Goal: Complete application form: Complete application form

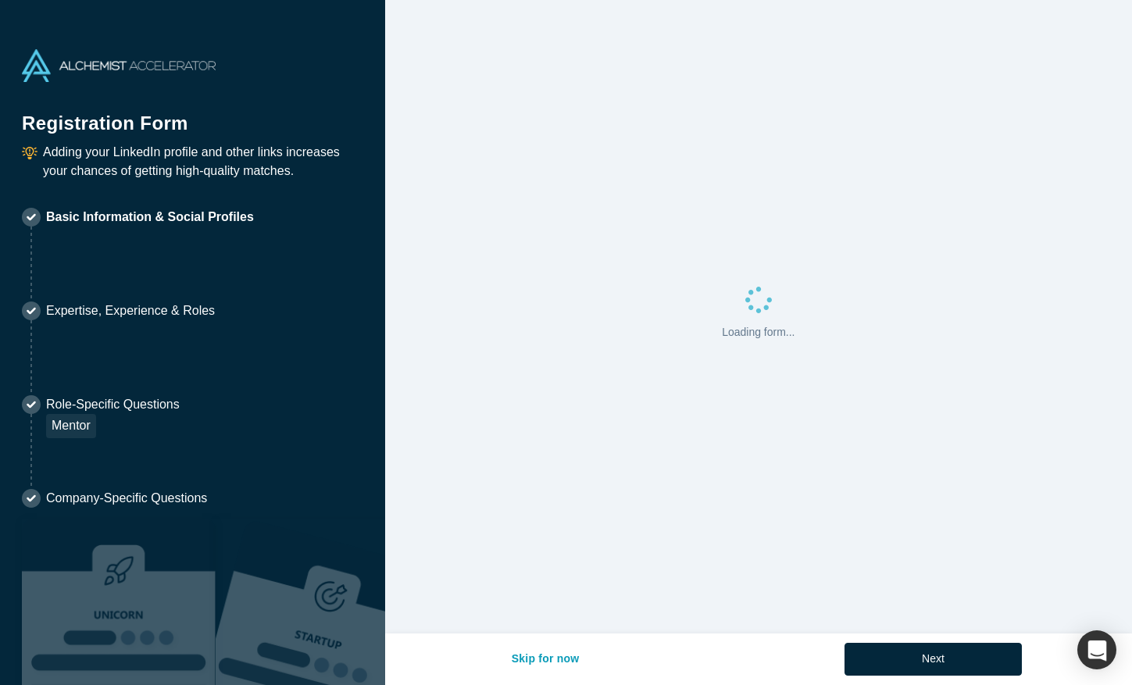
select select "US"
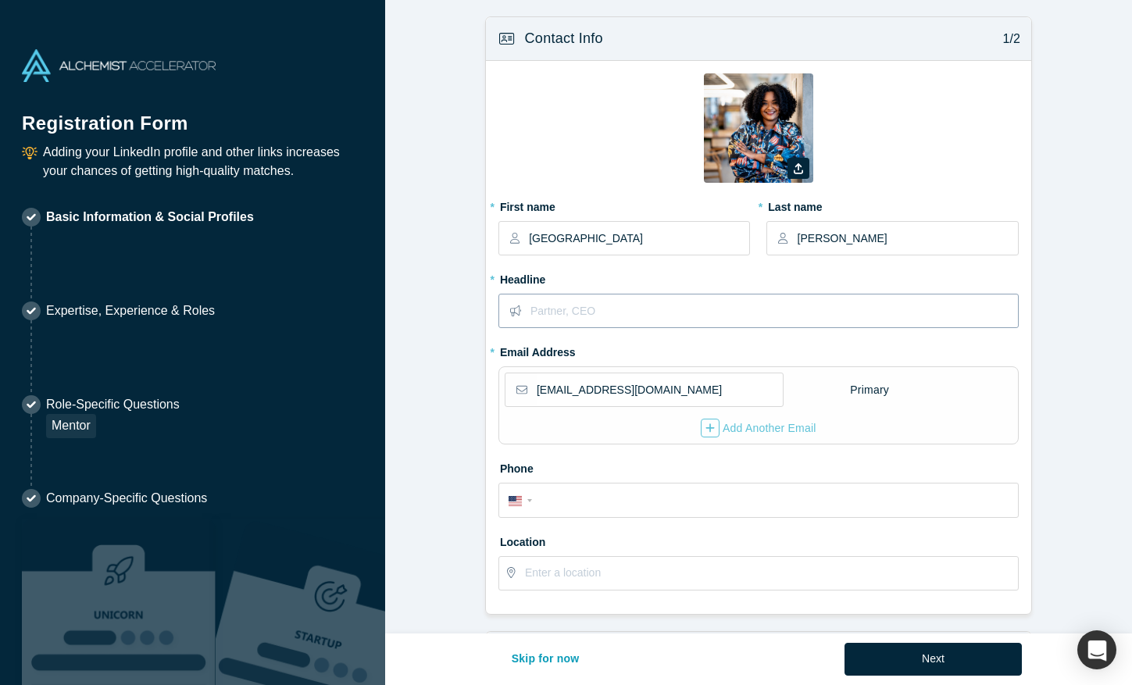
click at [651, 318] on input "text" at bounding box center [773, 310] width 487 height 33
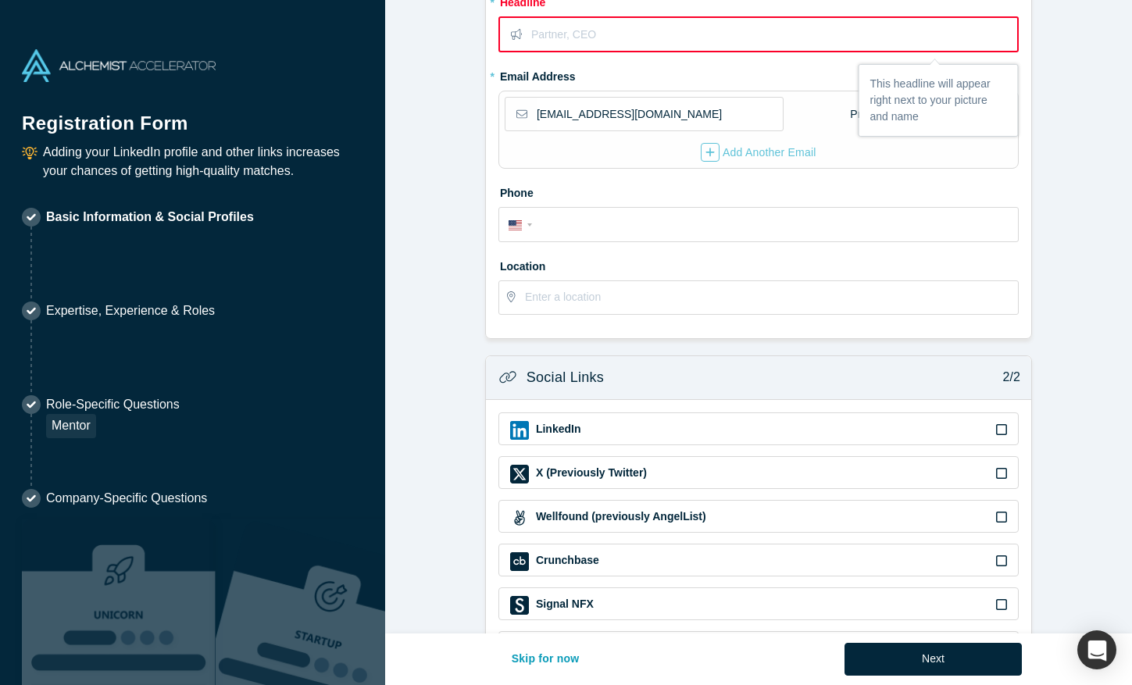
scroll to position [343, 0]
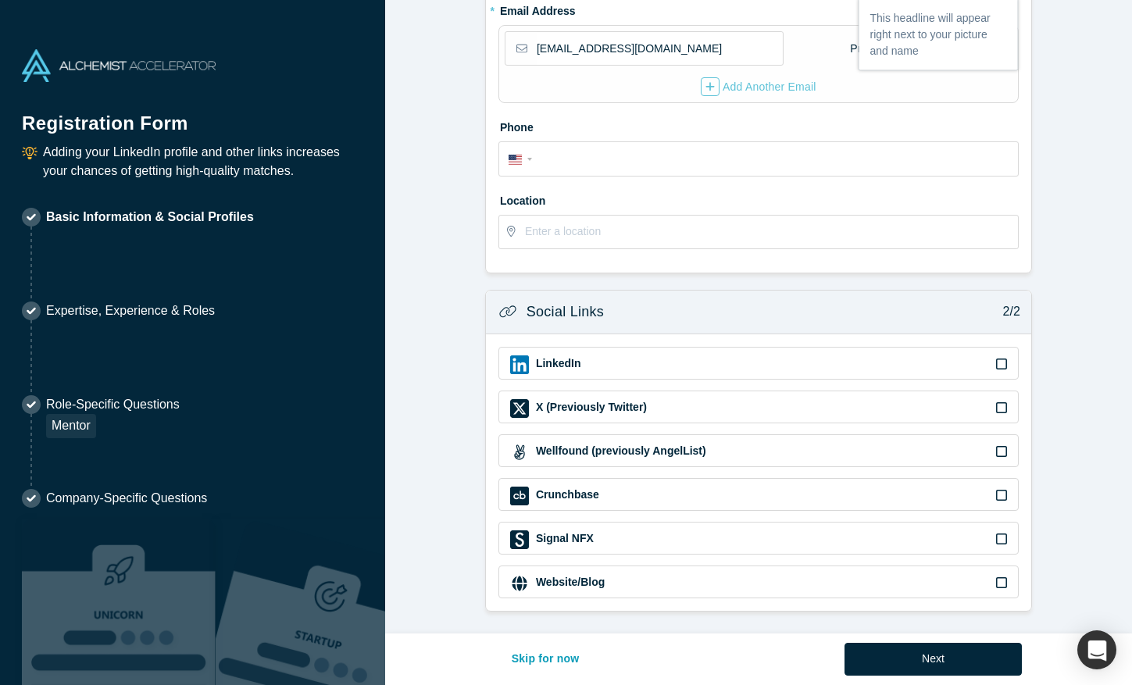
click at [672, 371] on div "LinkedIn" at bounding box center [758, 364] width 497 height 19
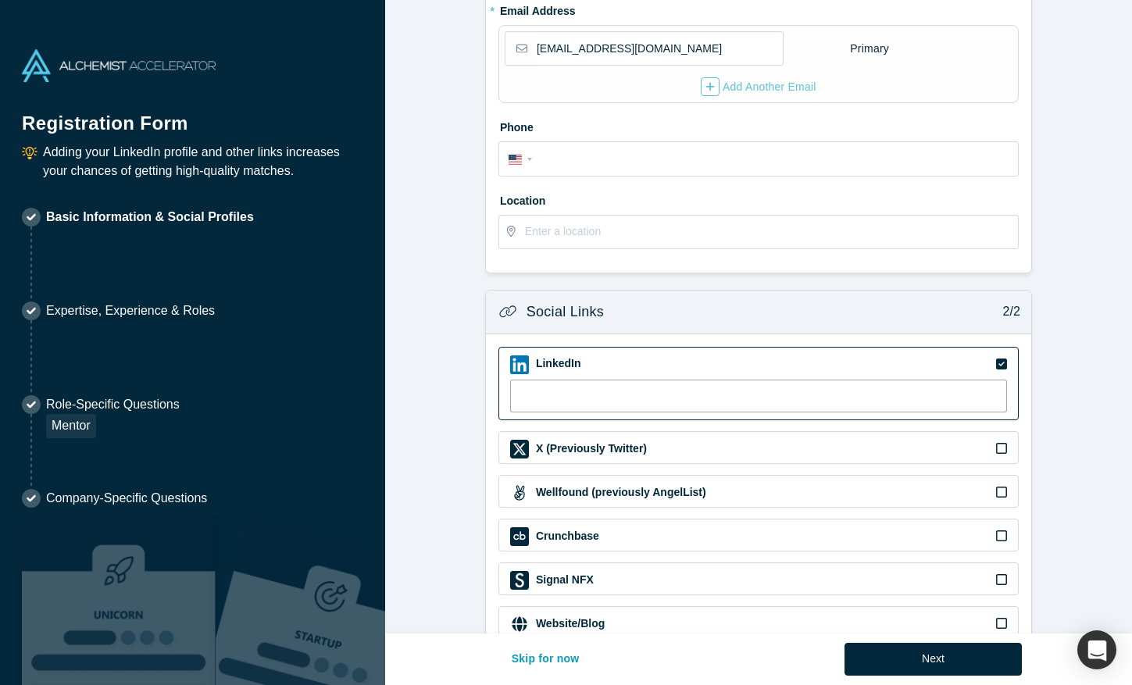
click at [668, 391] on input at bounding box center [758, 396] width 497 height 33
paste input "https://www.linkedin.com/in/madison-metivier-b9b891119/"
type input "https://www.linkedin.com/in/madison-metivier-b9b891119/"
click at [1067, 181] on form "Contact Info 1/2 Zoom Save Remove Upload New * First name Madison * Last name M…" at bounding box center [758, 163] width 747 height 978
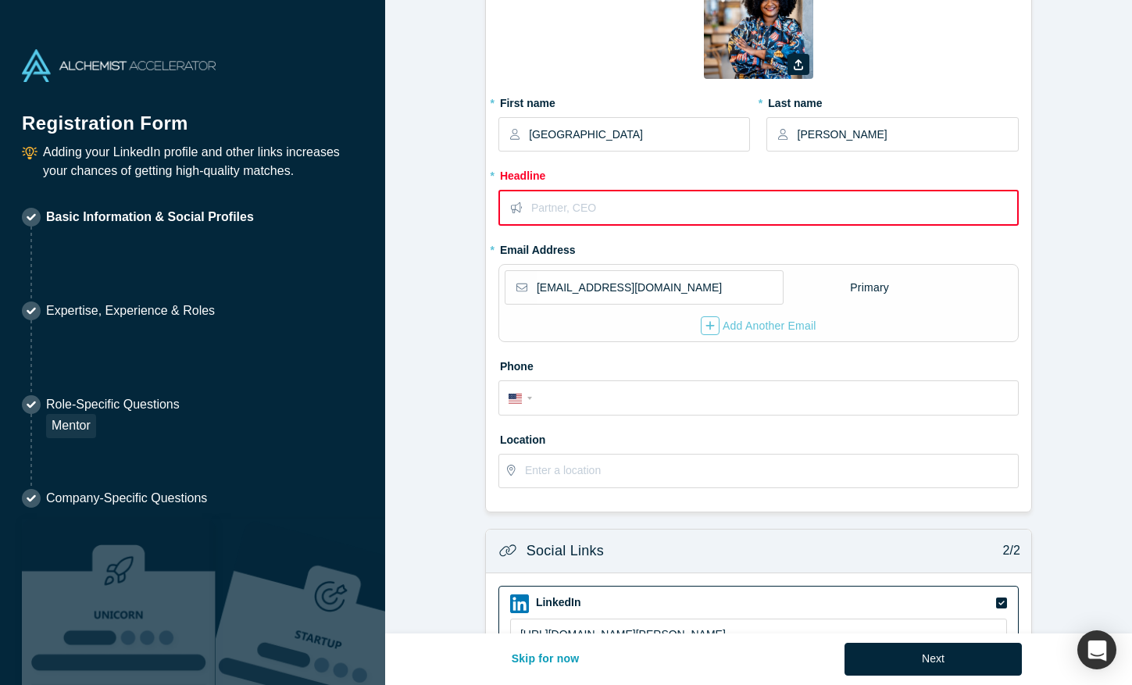
scroll to position [94, 0]
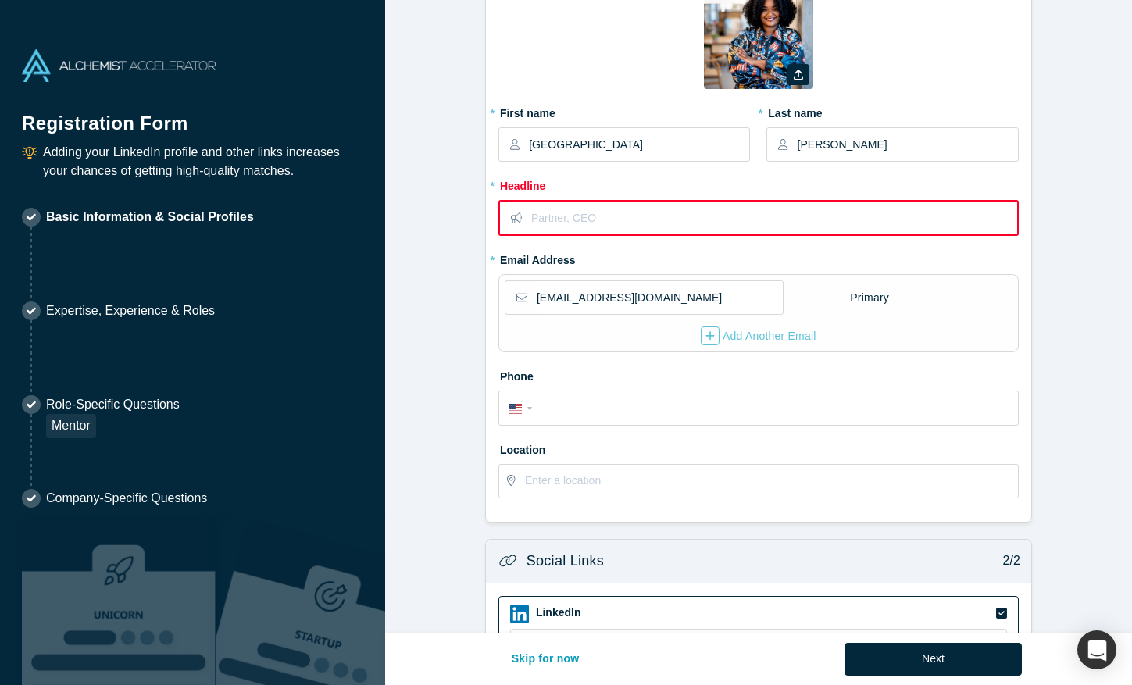
click at [690, 214] on input "text" at bounding box center [773, 217] width 485 height 33
click at [652, 395] on div "International Afghanistan Åland Islands Albania Algeria American Samoa Andorra …" at bounding box center [758, 406] width 500 height 25
click at [647, 412] on input "tel" at bounding box center [772, 408] width 472 height 23
type input "(908) 331-2397"
click at [611, 490] on input "text" at bounding box center [771, 481] width 492 height 33
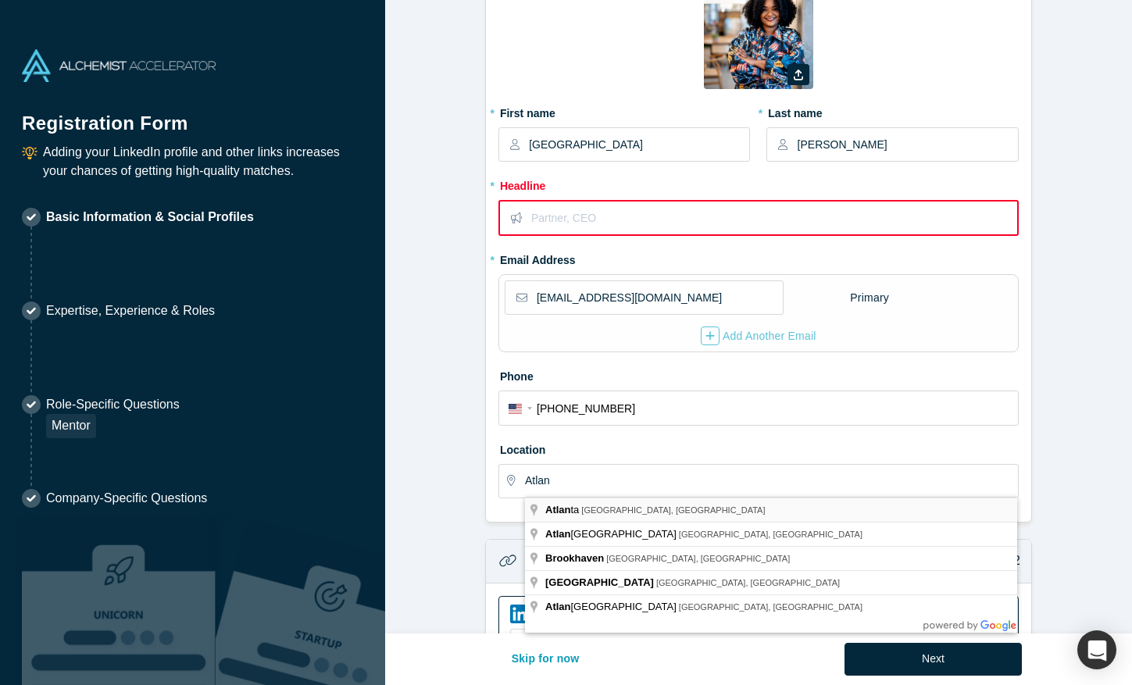
type input "Atlanta, GA, USA"
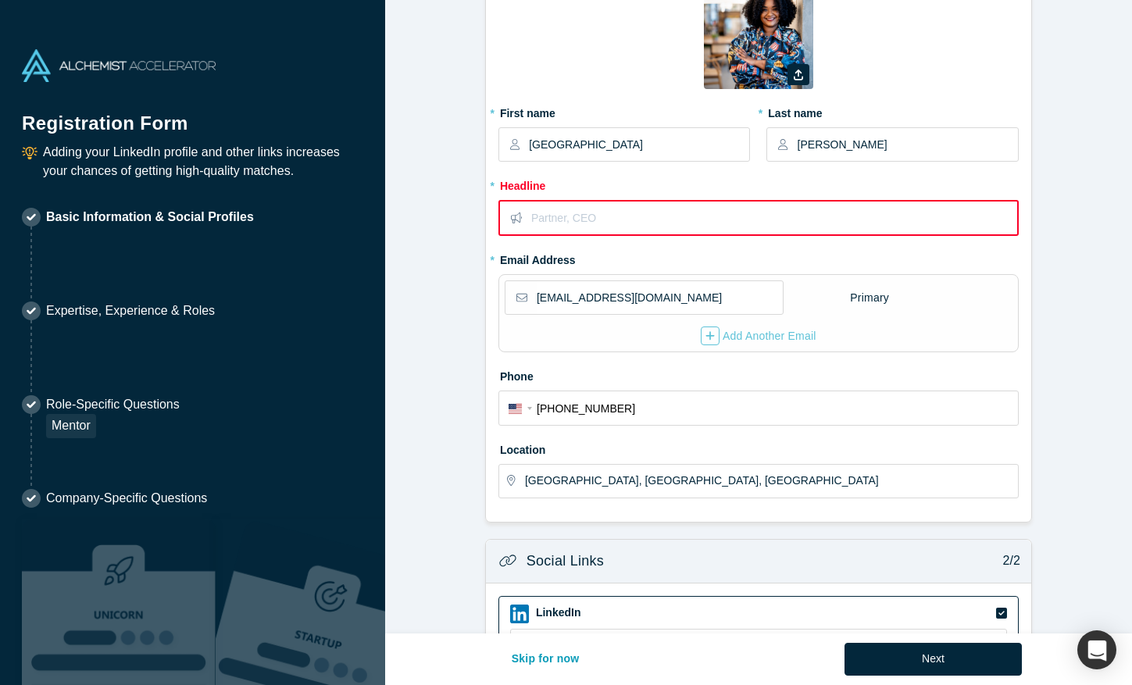
click at [618, 207] on input "text" at bounding box center [773, 217] width 485 height 33
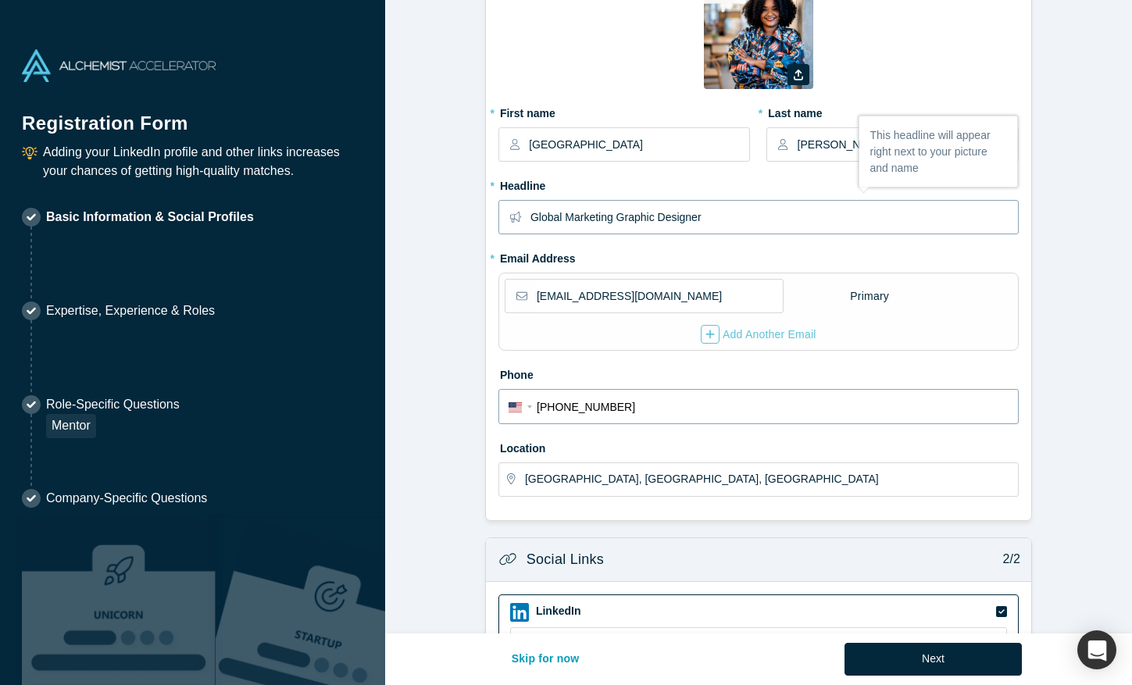
type input "Global Marketing Graphic Designer"
click at [929, 405] on input "(908) 331-2397" at bounding box center [772, 407] width 472 height 23
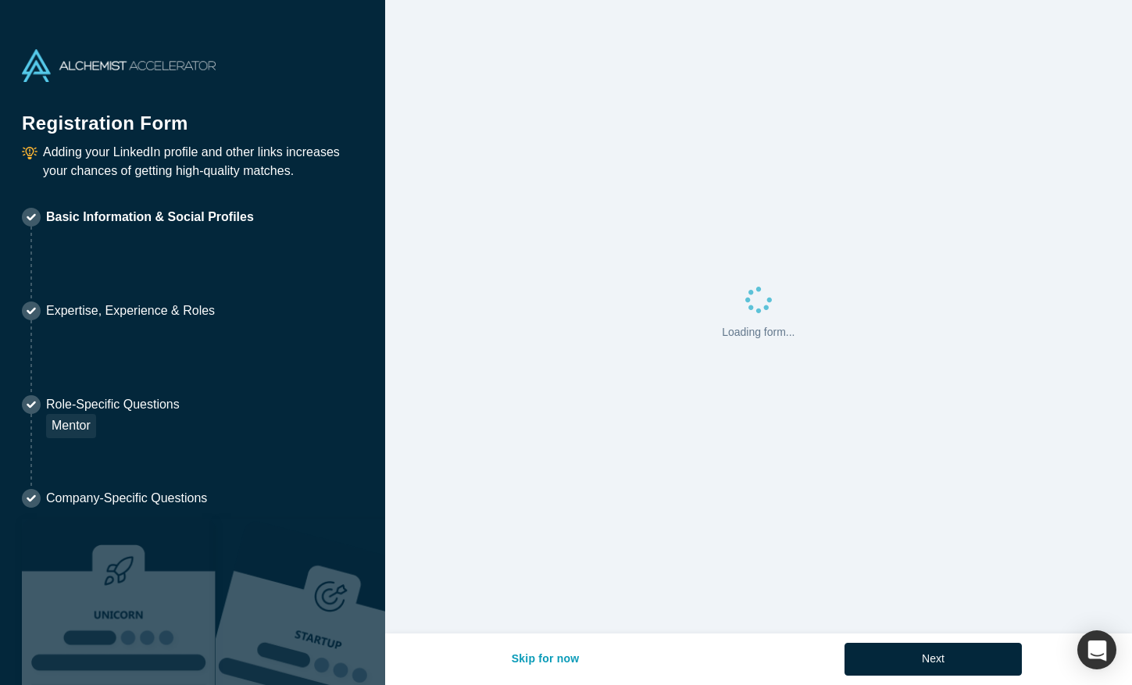
select select "US"
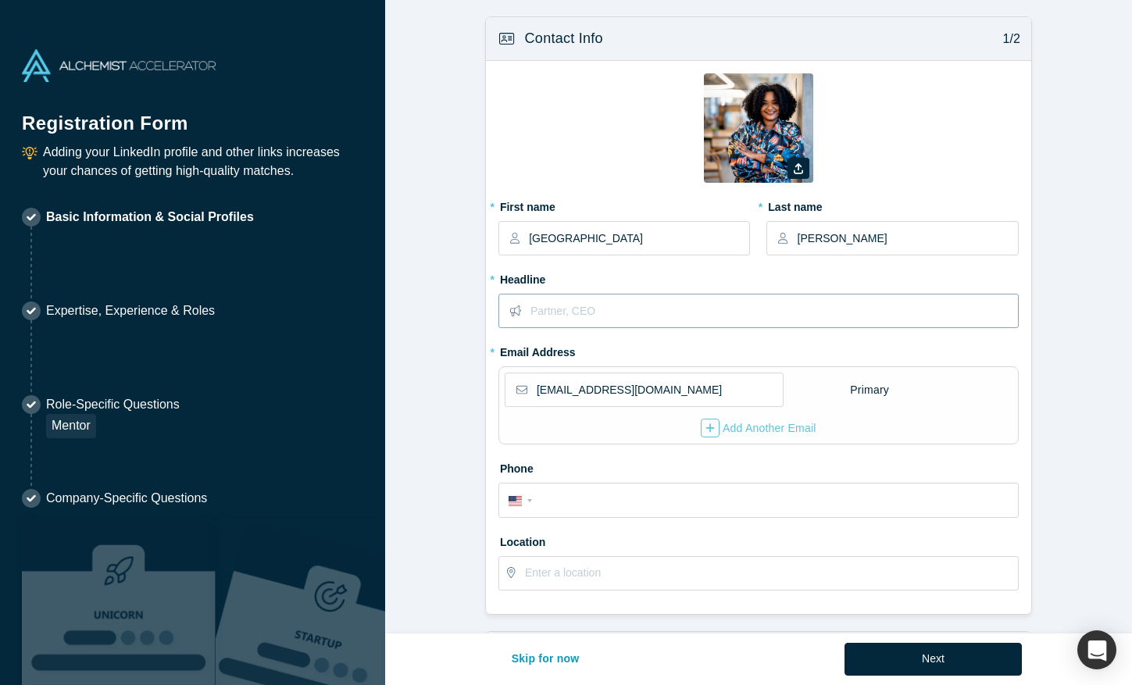
click at [590, 312] on input "text" at bounding box center [773, 310] width 487 height 33
type input "Global Marketing Graphic Designer"
click at [572, 502] on input "tel" at bounding box center [772, 501] width 472 height 23
type input "(908) 331-2397"
click at [556, 578] on input "text" at bounding box center [771, 573] width 492 height 33
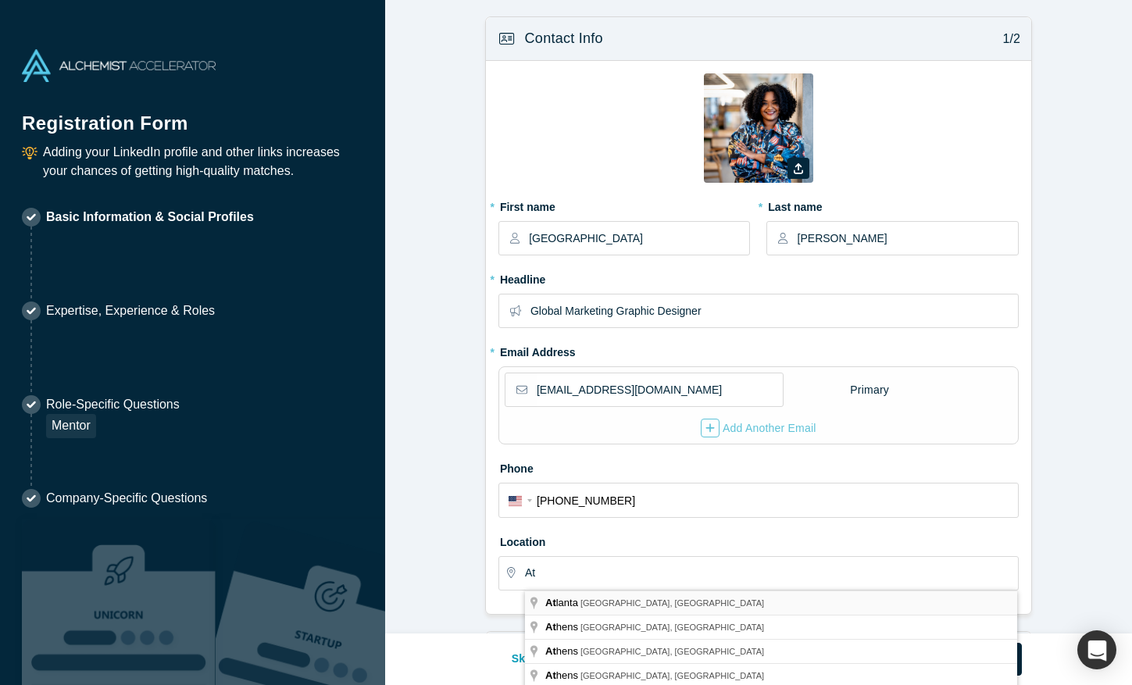
type input "Atlanta, GA, USA"
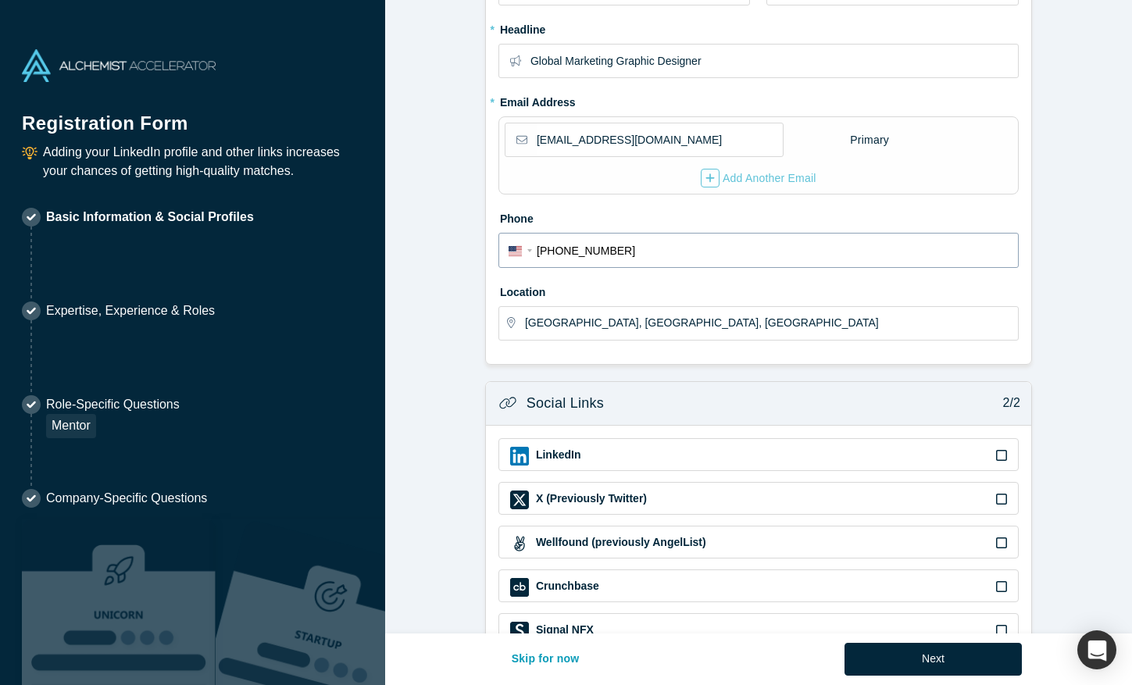
scroll to position [341, 0]
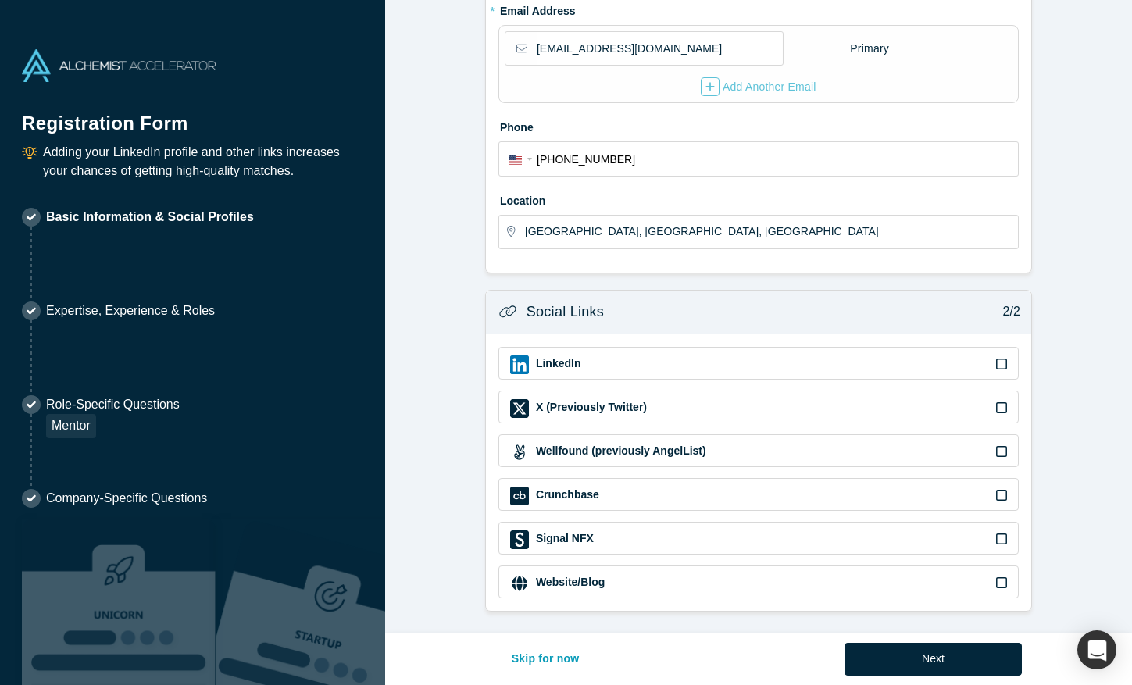
click at [686, 360] on div "LinkedIn" at bounding box center [758, 364] width 497 height 19
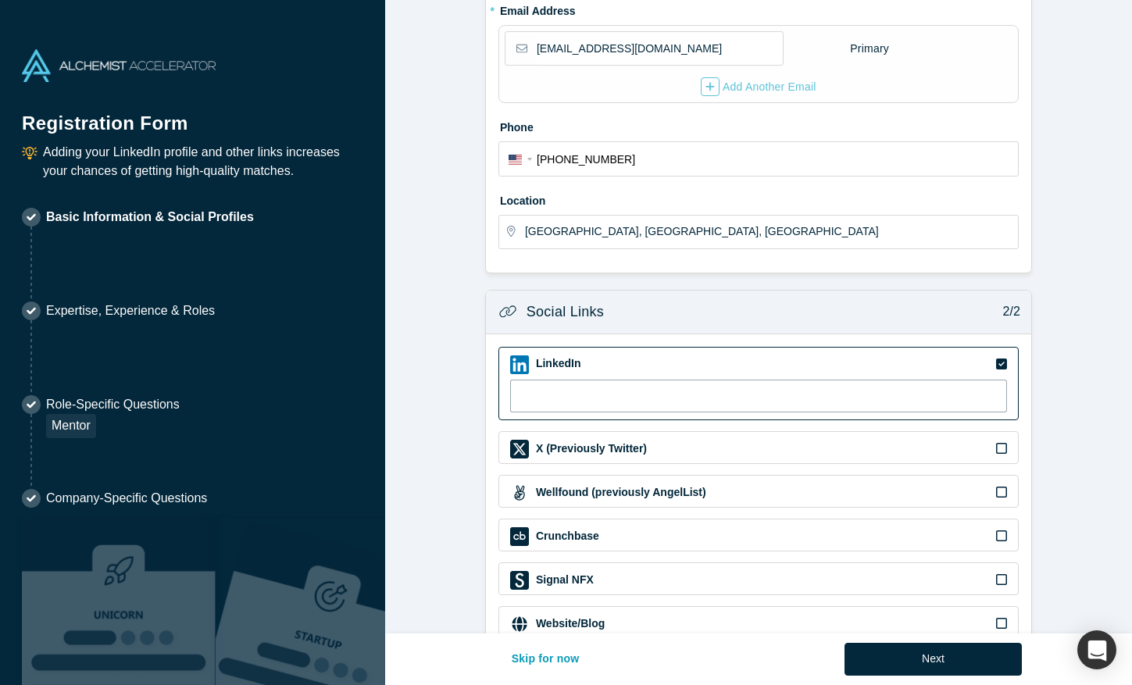
click at [728, 383] on input at bounding box center [758, 396] width 497 height 33
paste input "https://www.linkedin.com/in/madison-metivier-b9b891119/"
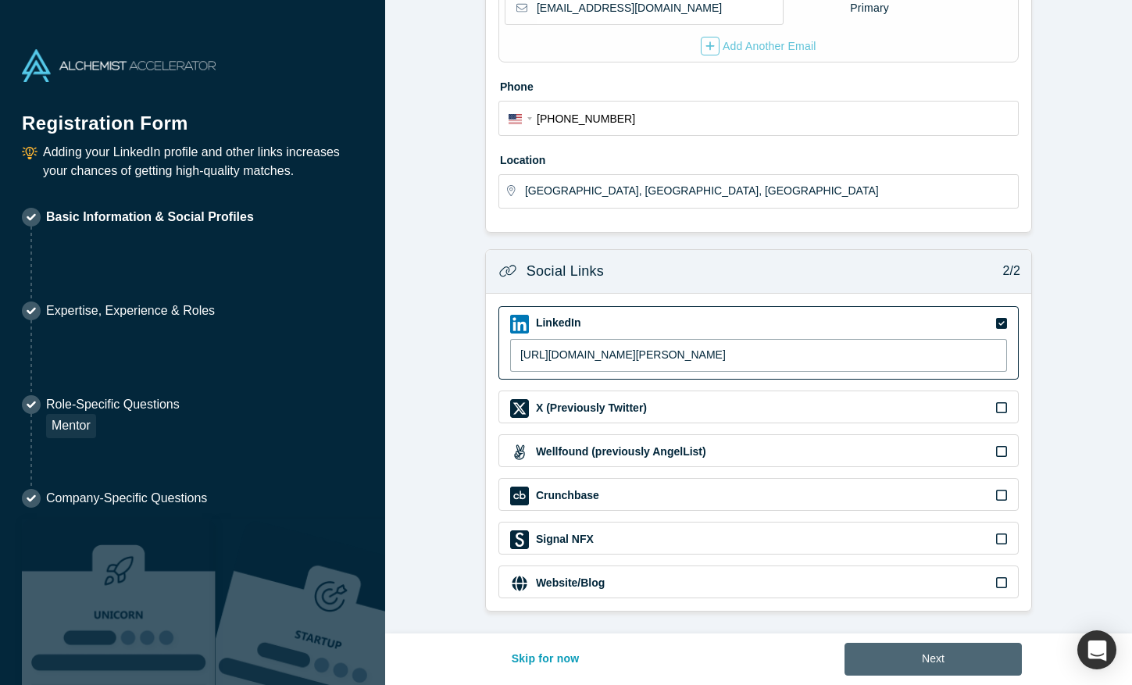
type input "https://www.linkedin.com/in/madison-metivier-b9b891119/"
click at [889, 650] on button "Next" at bounding box center [932, 659] width 177 height 33
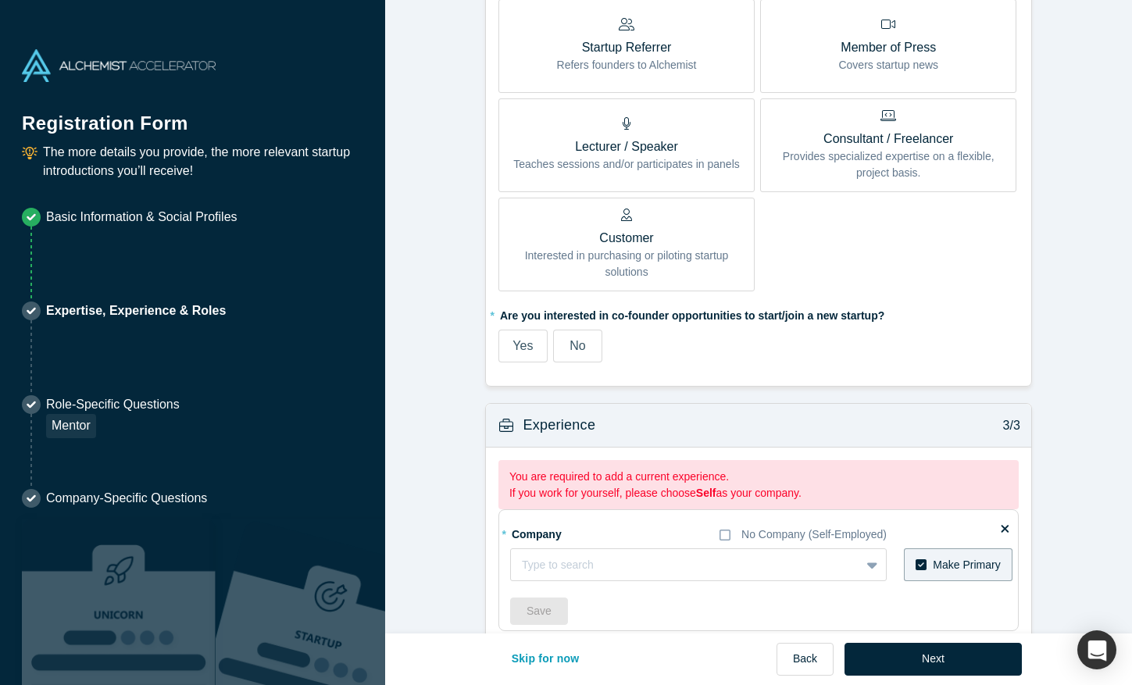
scroll to position [893, 0]
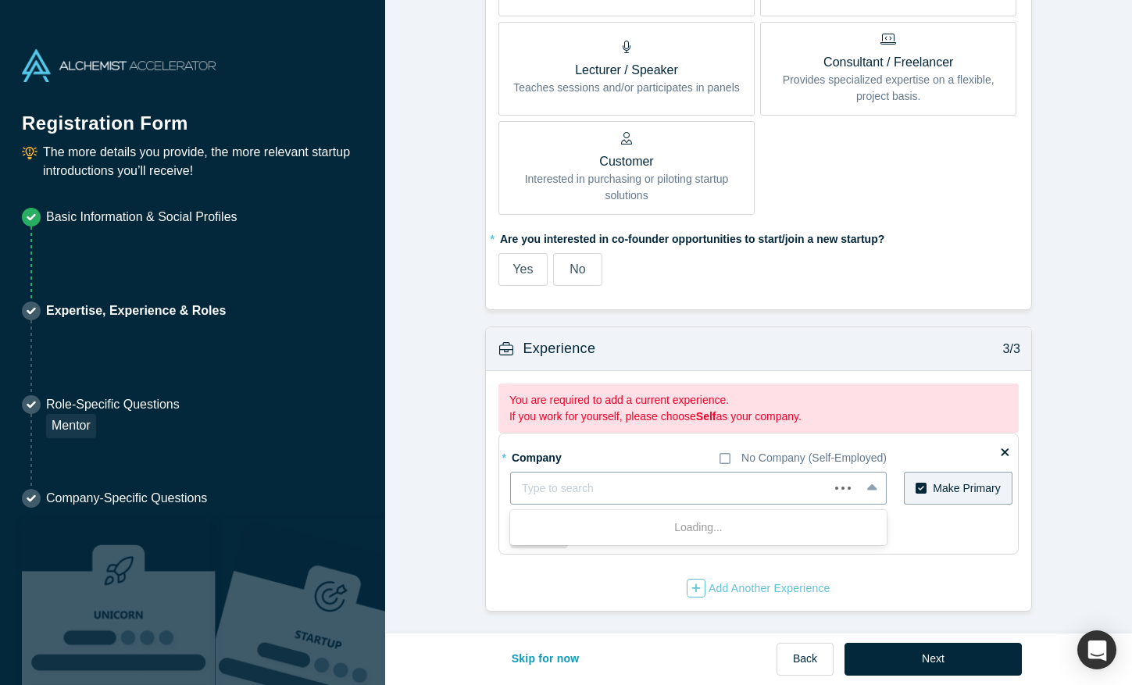
click at [659, 490] on div at bounding box center [670, 489] width 296 height 20
type input "Gensler"
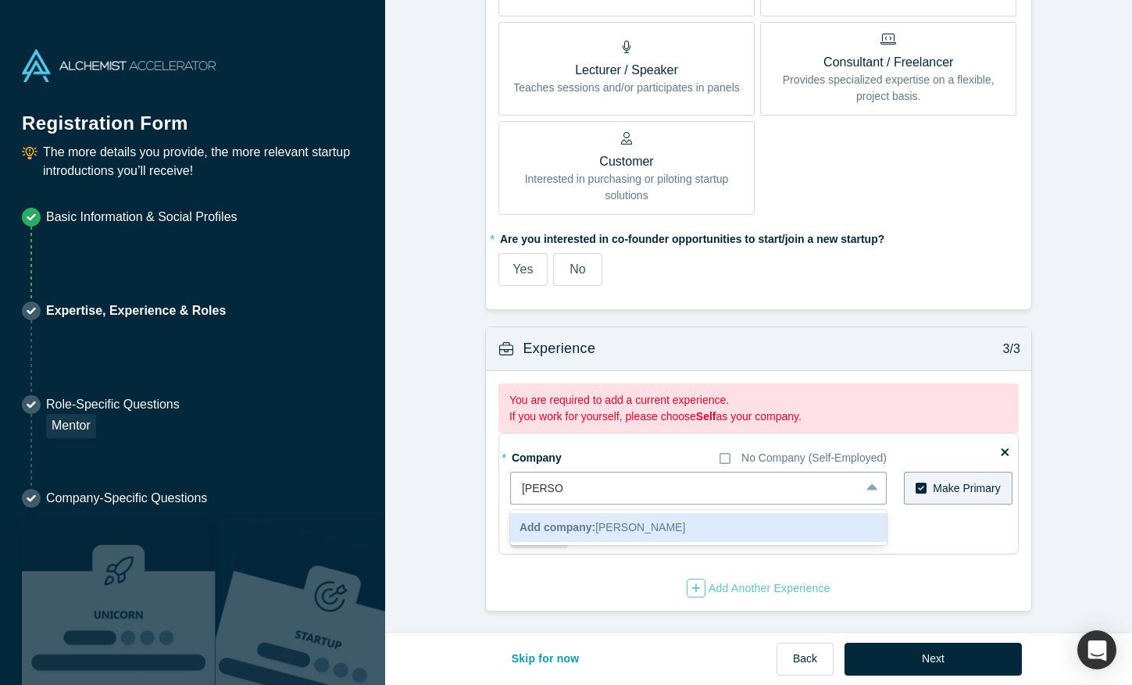
click at [647, 524] on div "Add company: Gensler" at bounding box center [698, 527] width 376 height 29
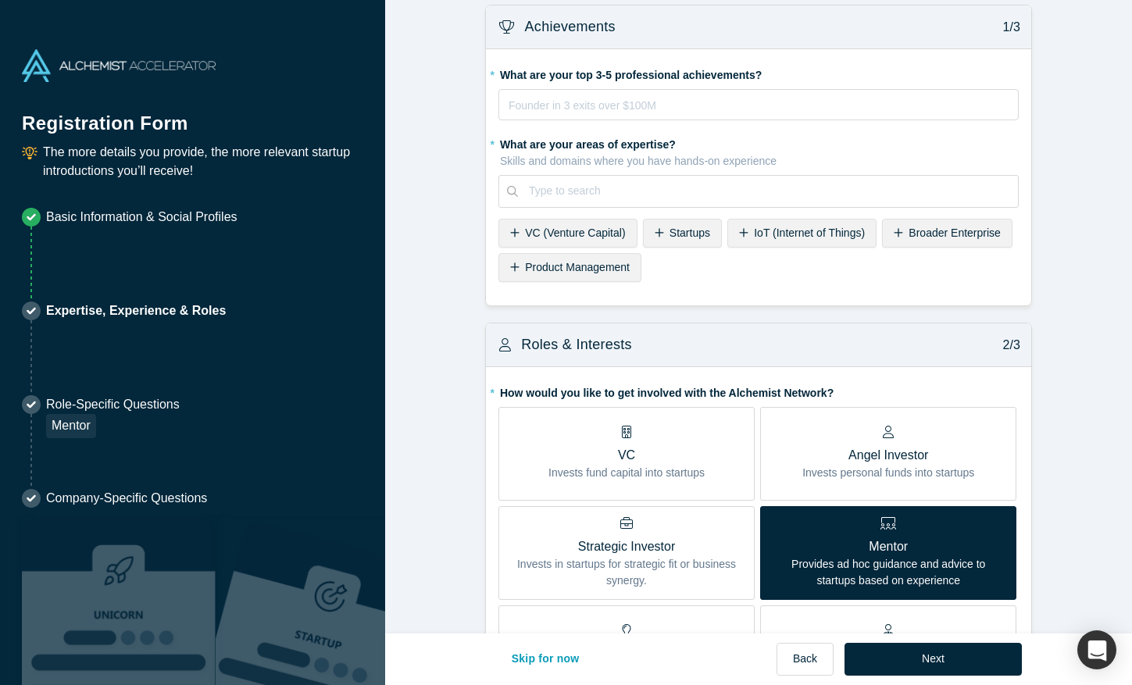
scroll to position [0, 0]
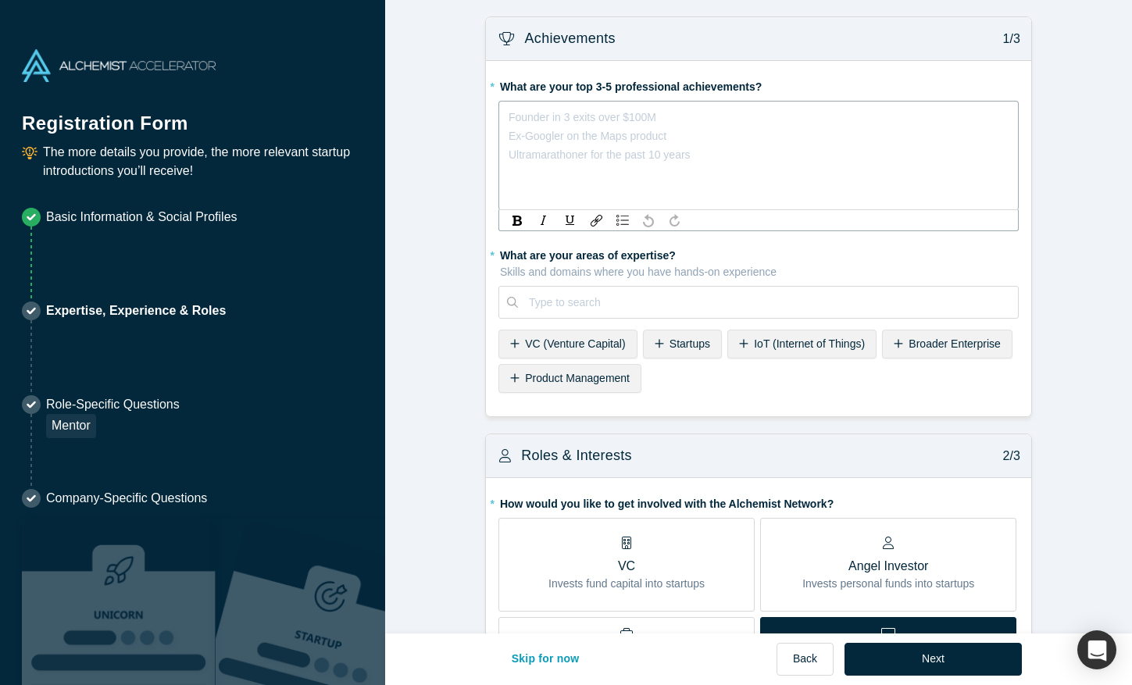
click at [785, 123] on div "rdw-editor" at bounding box center [758, 117] width 499 height 19
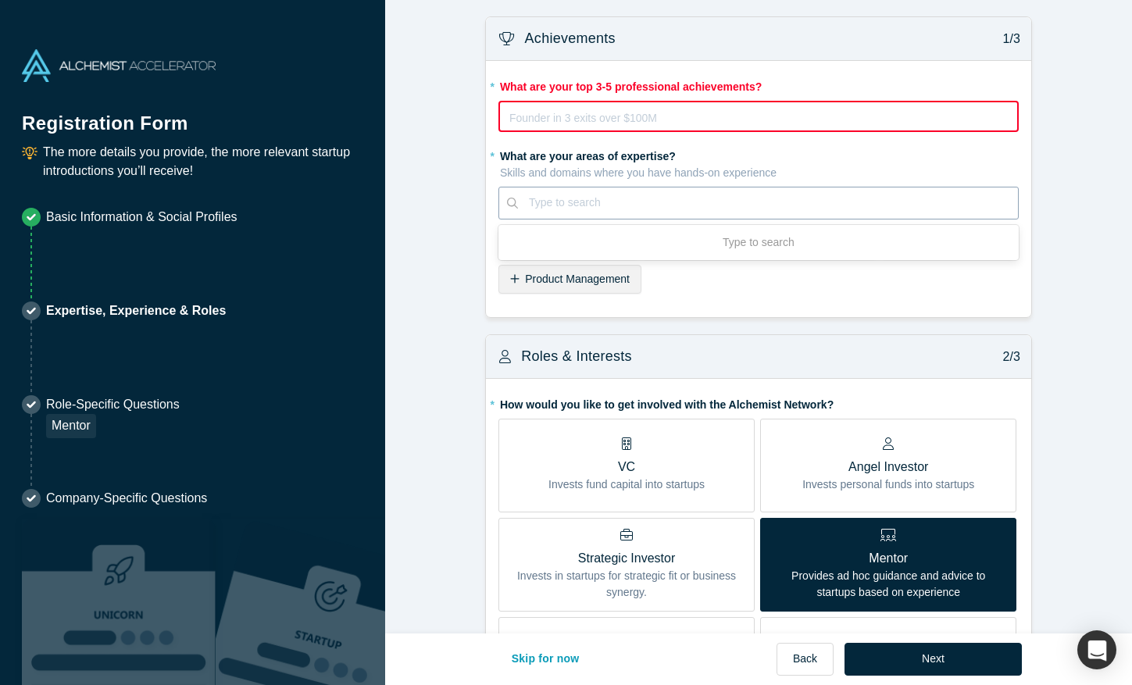
click at [626, 297] on div "* What are your areas of expertise? Skills and domains where you have hands-on …" at bounding box center [758, 221] width 520 height 156
type input "brand"
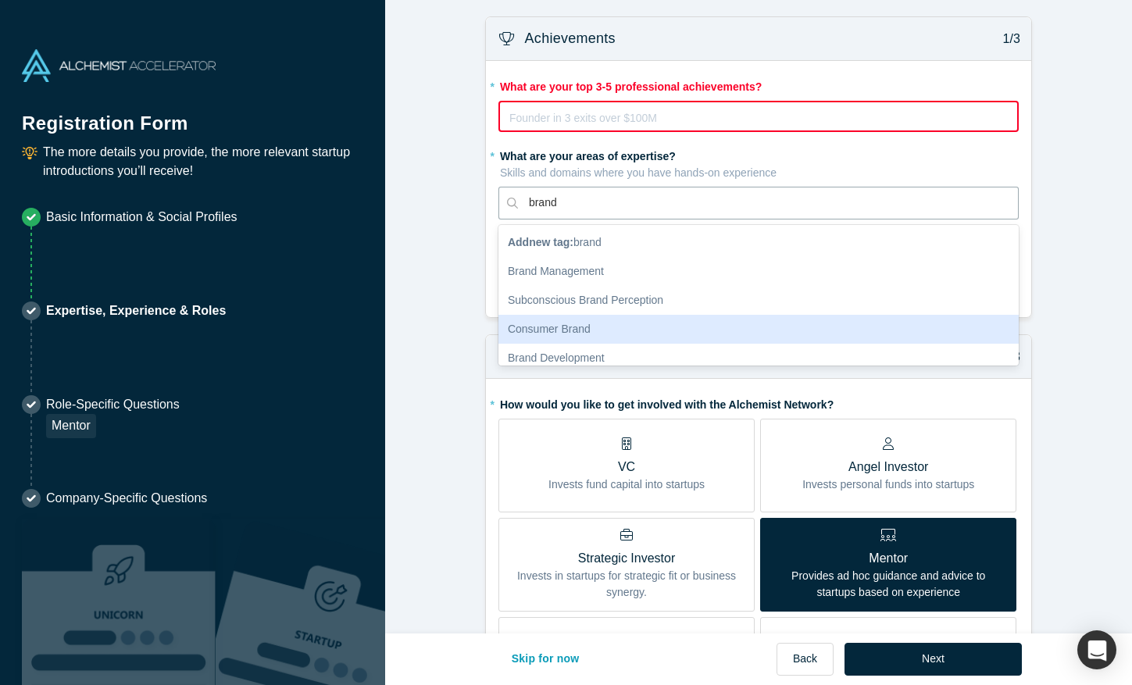
scroll to position [12, 0]
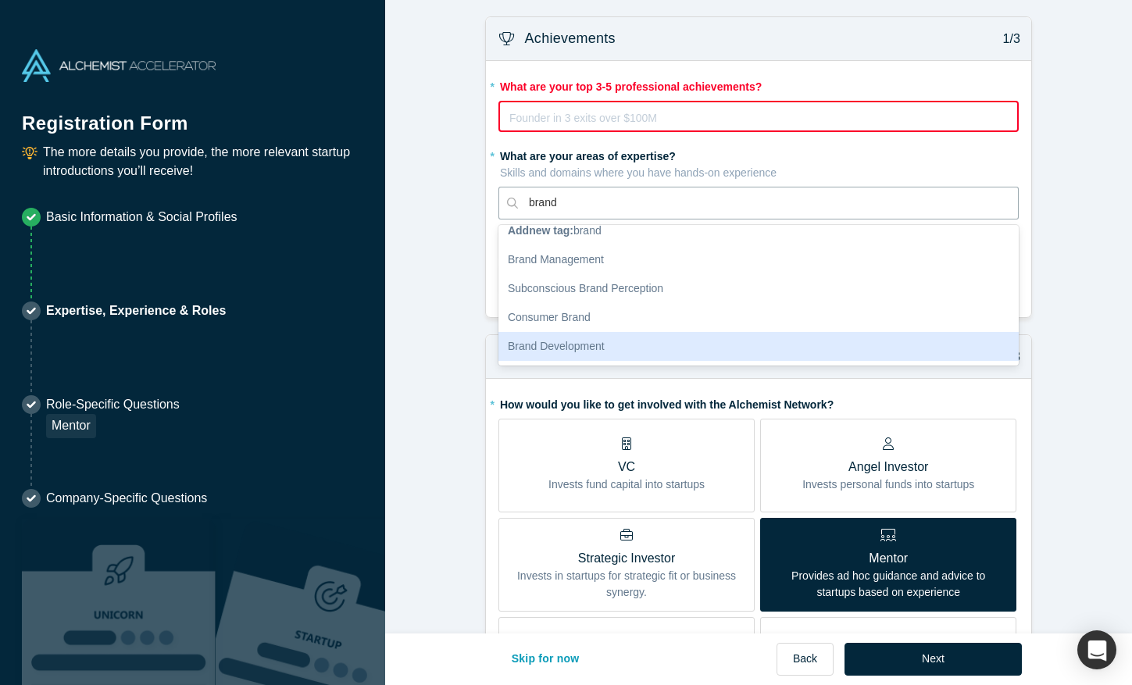
click at [556, 336] on div "Brand Development" at bounding box center [758, 346] width 520 height 29
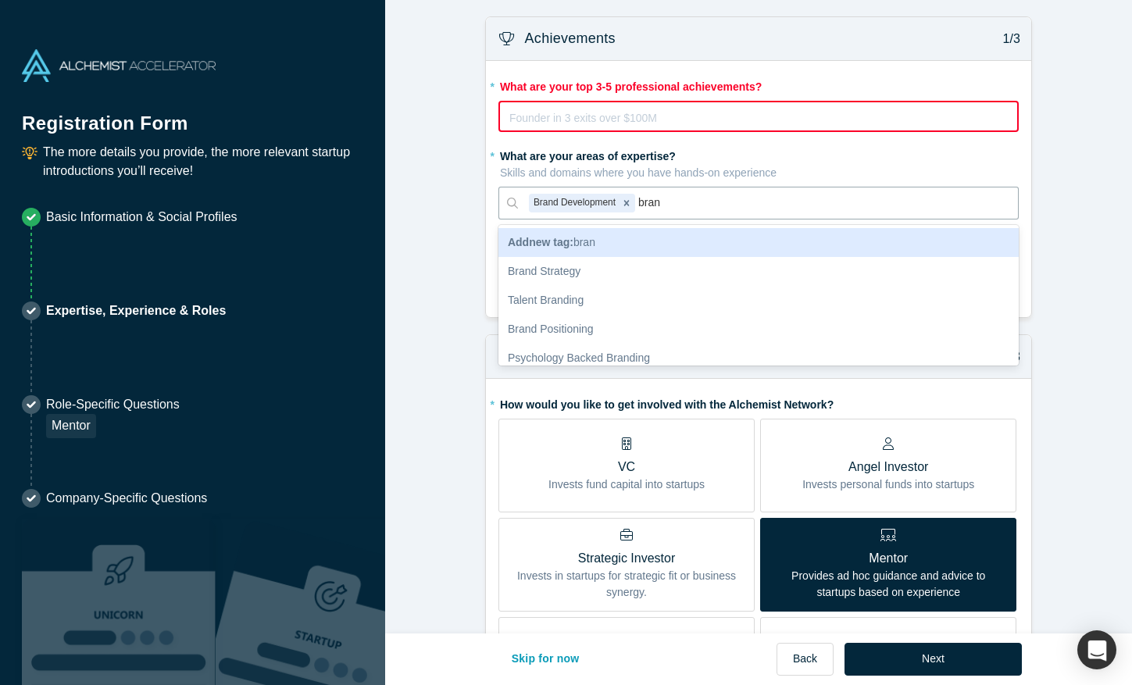
type input "brand"
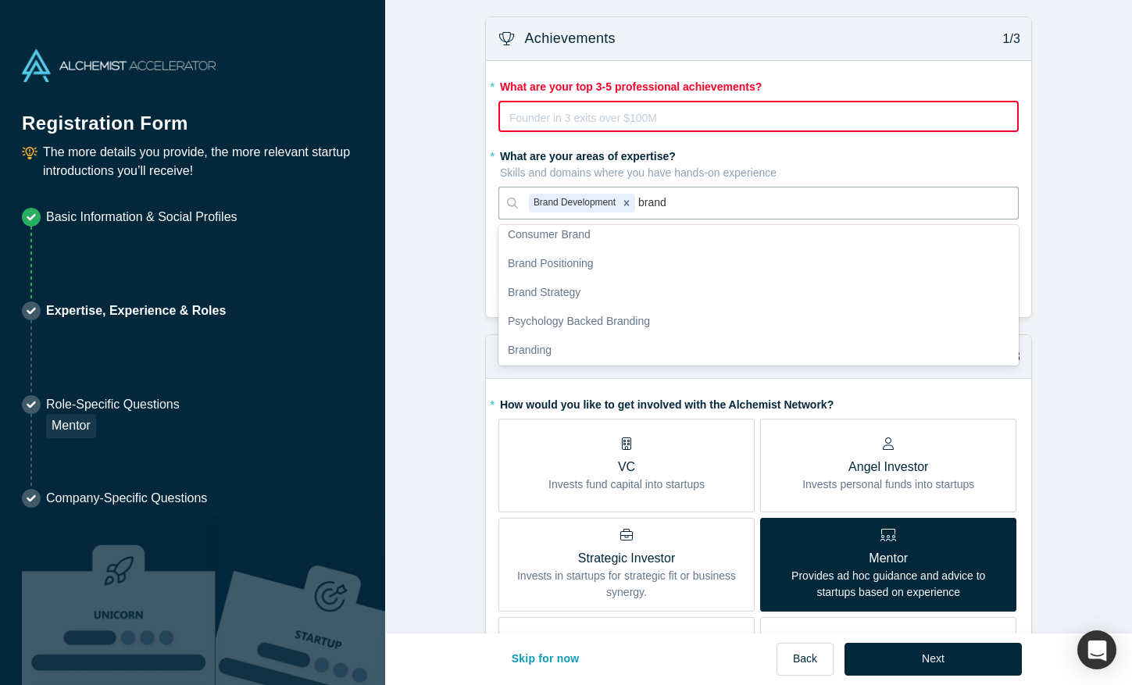
scroll to position [95, 0]
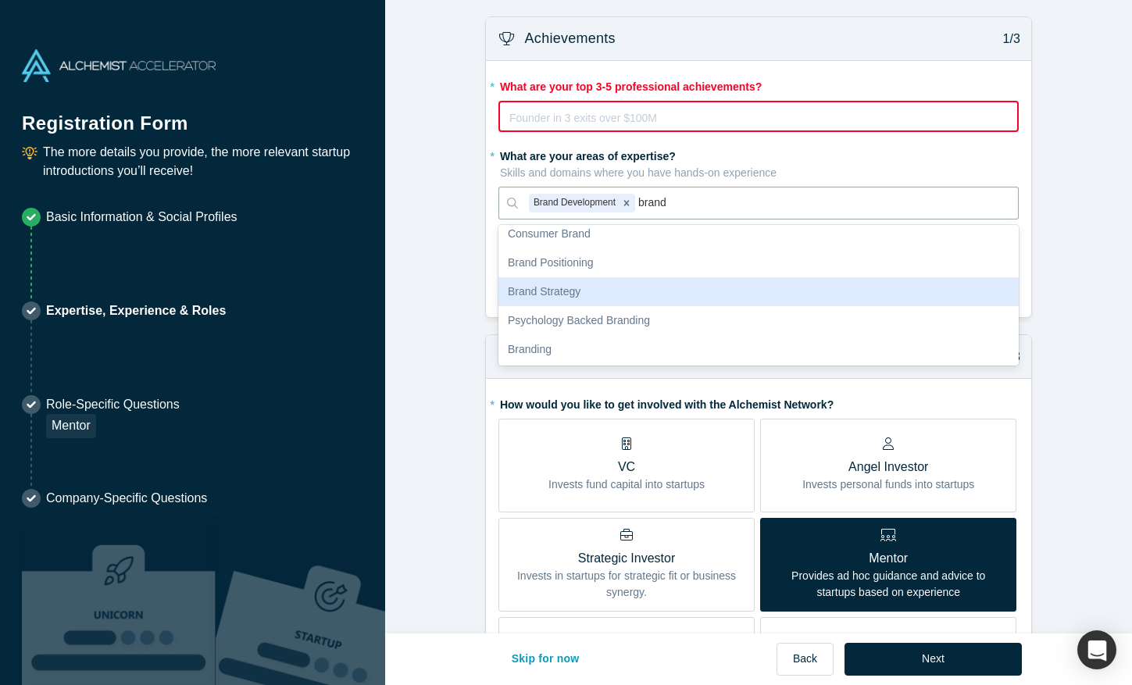
click at [653, 298] on div "Brand Strategy" at bounding box center [758, 291] width 520 height 29
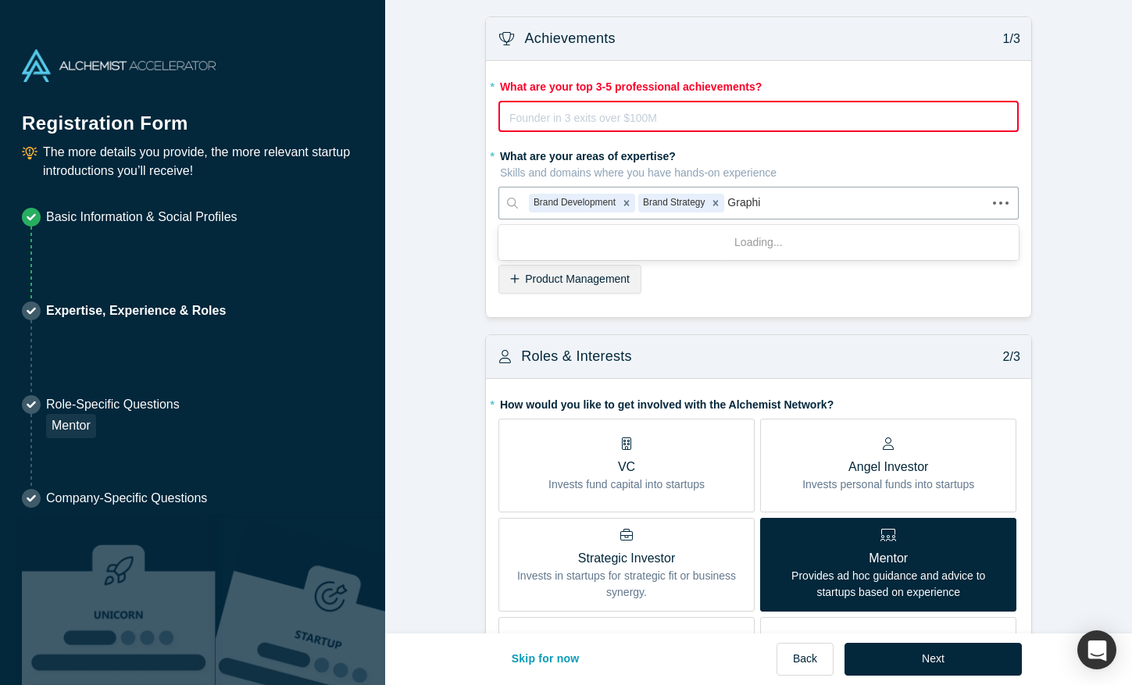
type input "Graphic"
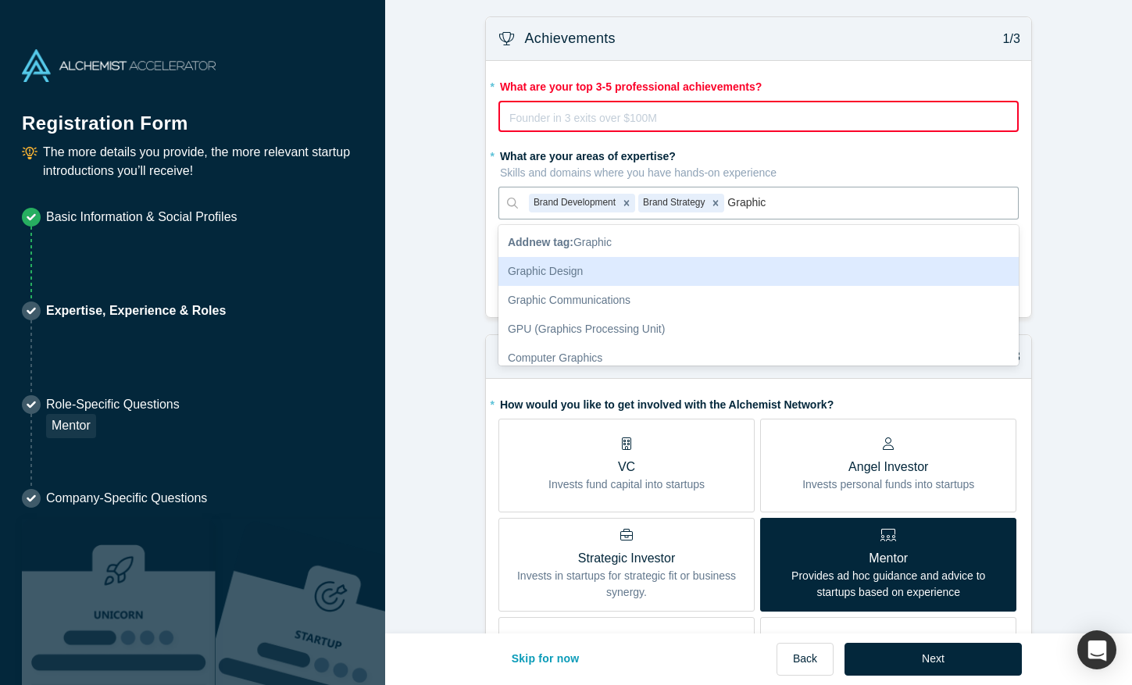
click at [712, 269] on div "Graphic Design" at bounding box center [758, 271] width 520 height 29
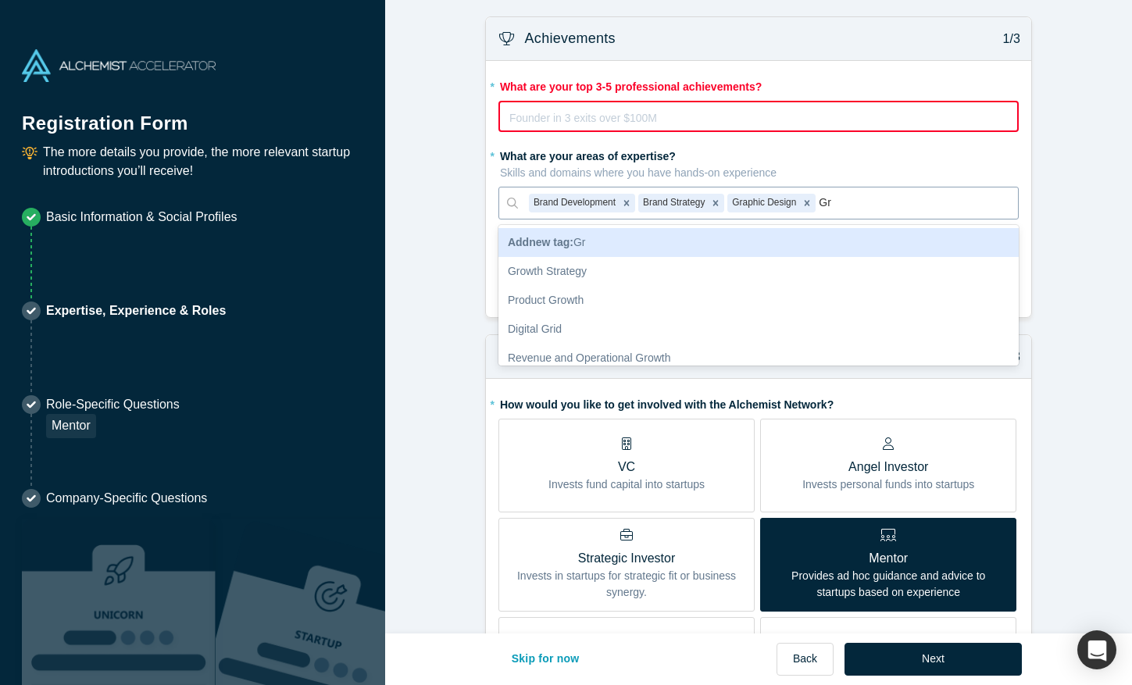
type input "G"
type input "Graphic des"
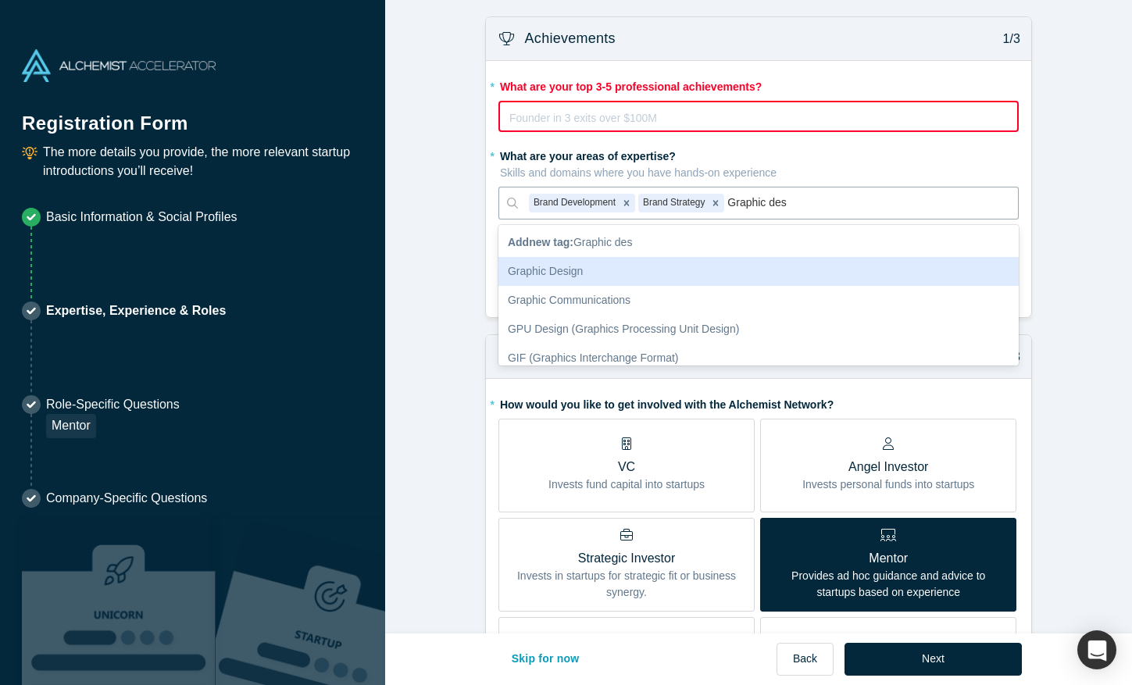
click at [691, 265] on div "Graphic Design" at bounding box center [758, 271] width 520 height 29
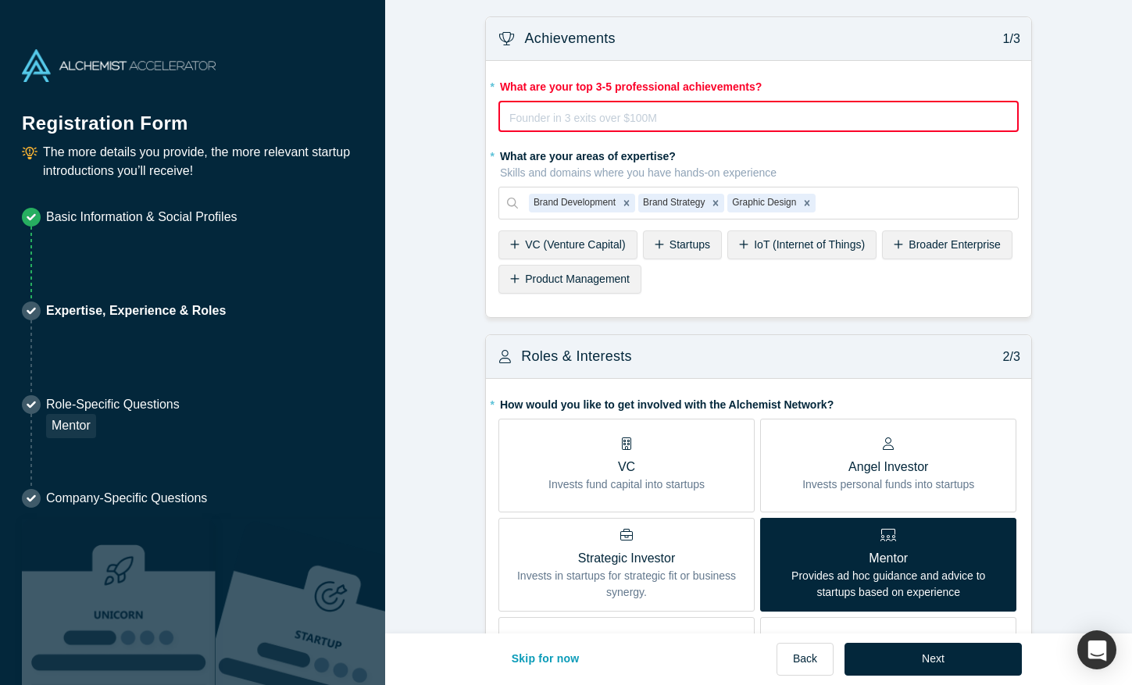
click at [686, 244] on span "Startups" at bounding box center [689, 244] width 41 height 12
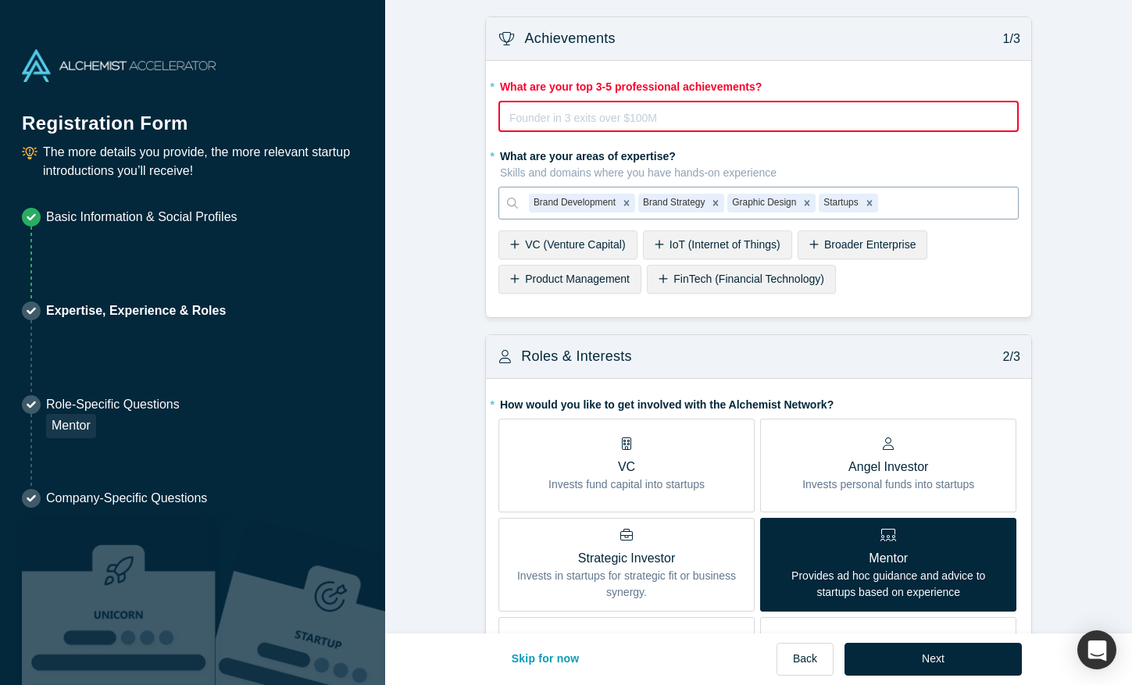
click at [907, 204] on div at bounding box center [944, 203] width 126 height 20
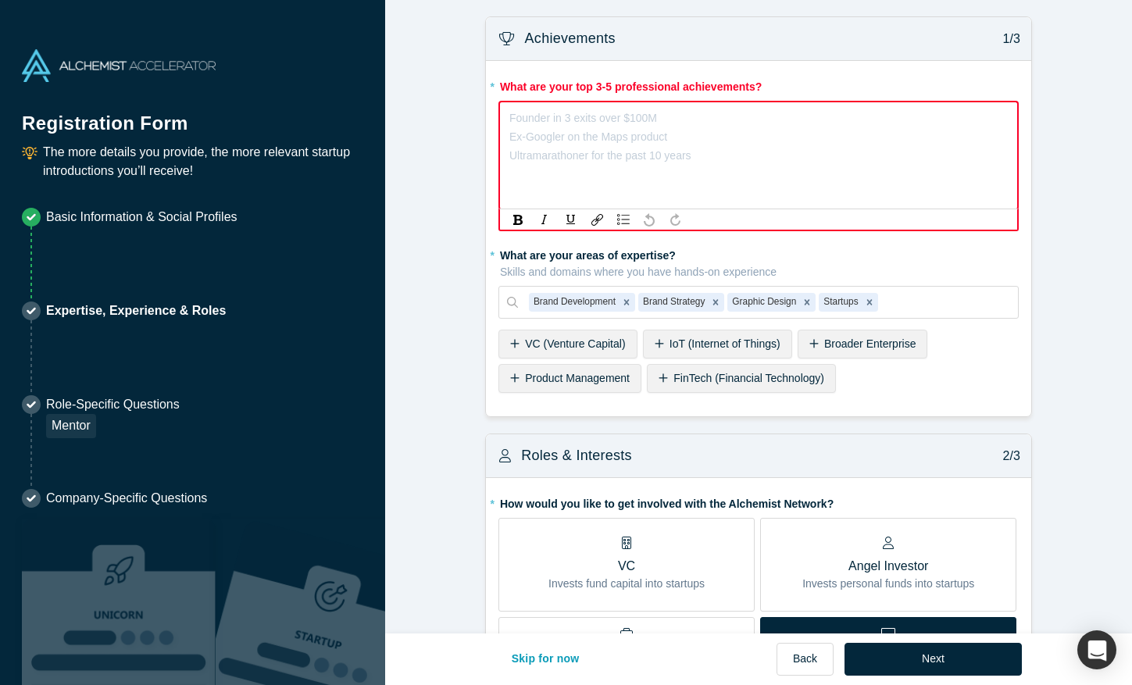
click at [748, 109] on div "rdw-editor" at bounding box center [758, 118] width 497 height 19
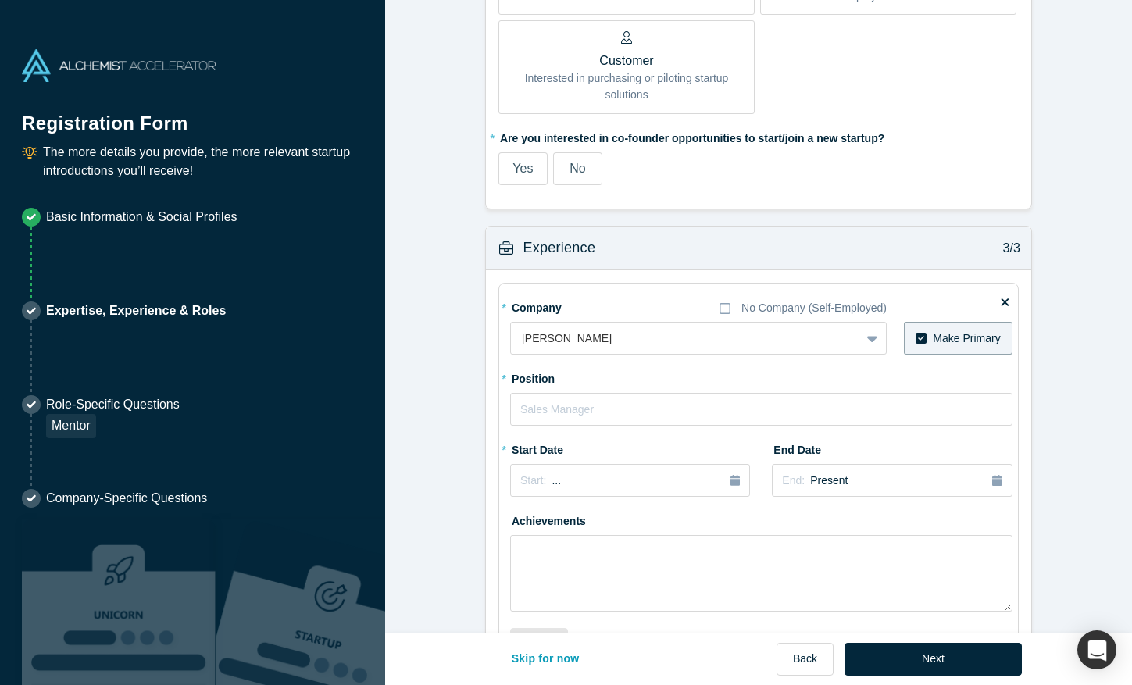
scroll to position [1109, 0]
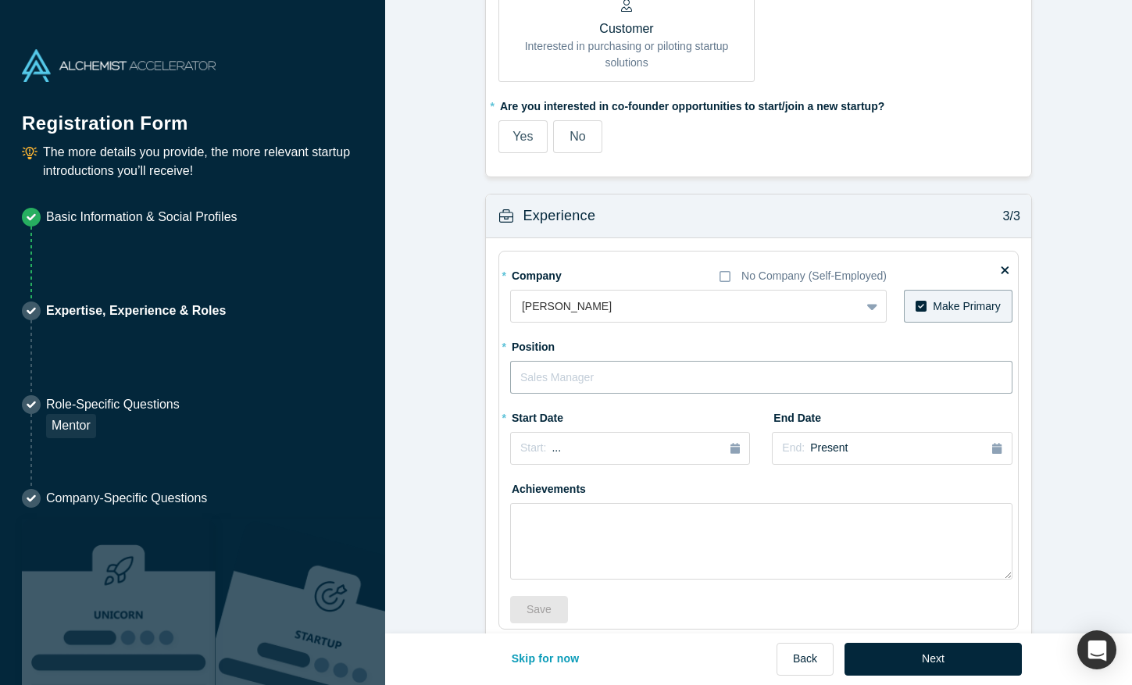
click at [805, 394] on input "text" at bounding box center [761, 377] width 502 height 33
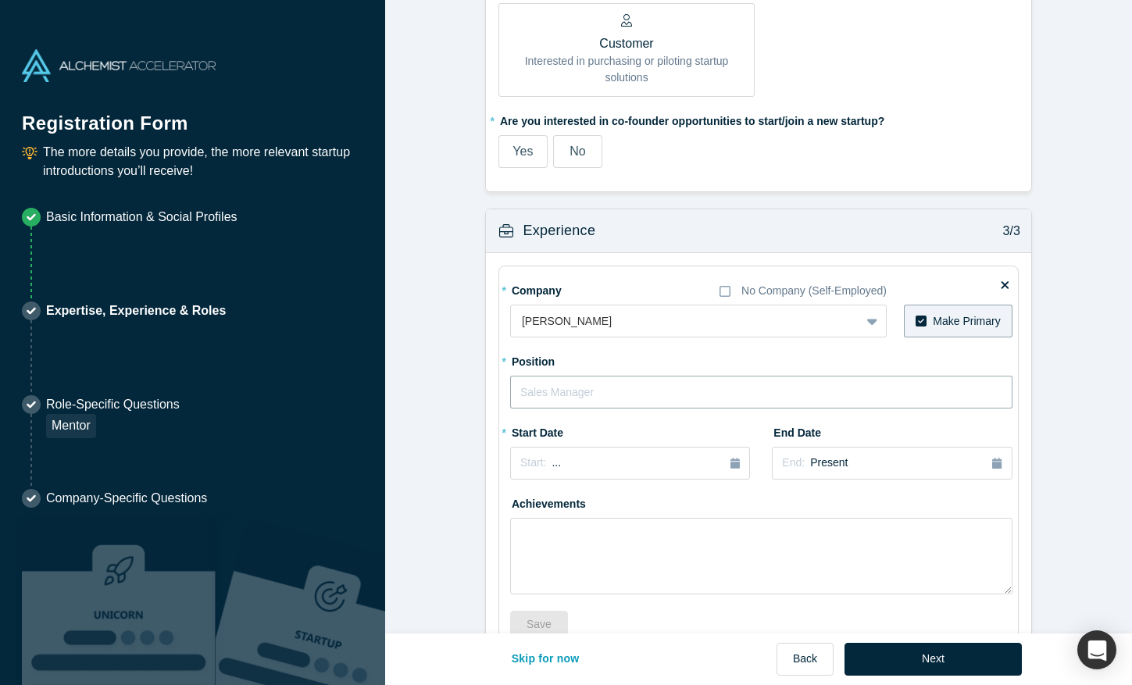
scroll to position [1009, 0]
type input "Global Marketing Graphic Designer"
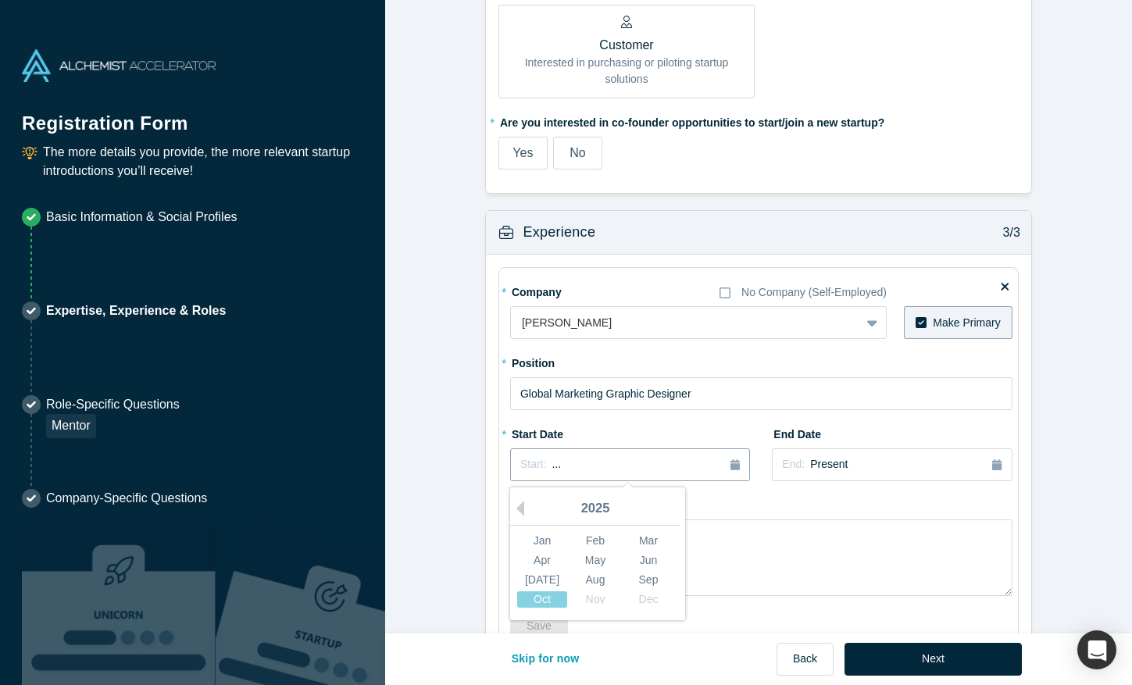
click at [725, 471] on div "Start: ..." at bounding box center [629, 464] width 219 height 17
click at [537, 506] on div "2025" at bounding box center [595, 509] width 170 height 33
click at [532, 506] on div "2025" at bounding box center [595, 509] width 170 height 33
click at [524, 505] on button "Previous Year" at bounding box center [516, 509] width 16 height 16
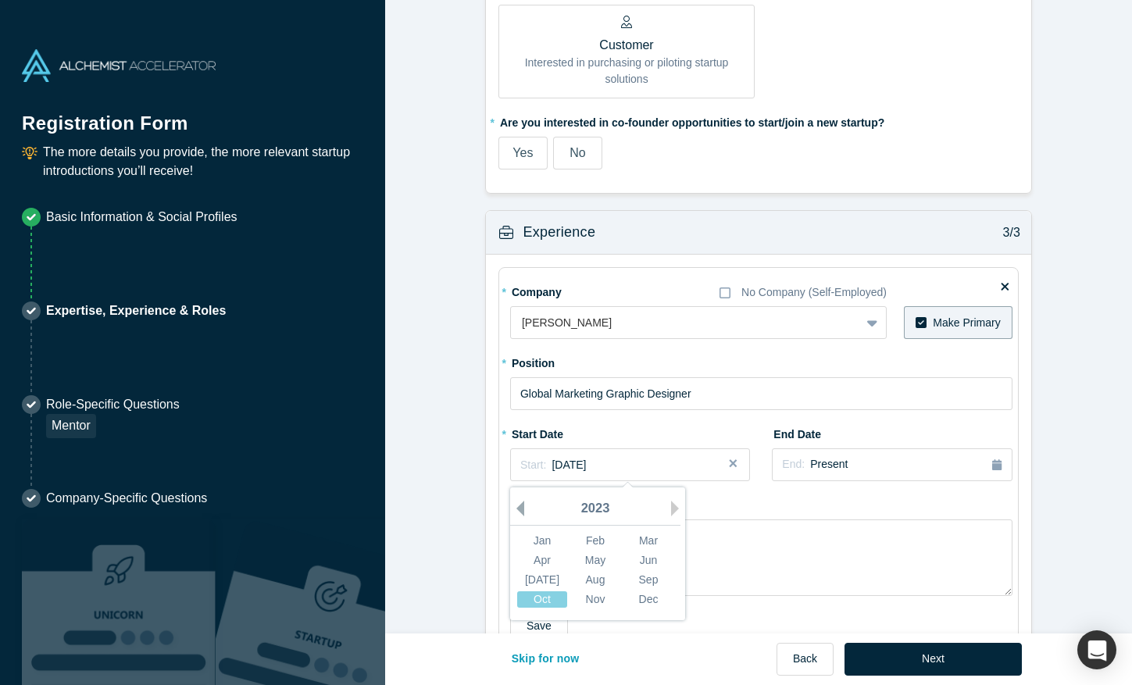
click at [524, 505] on button "Previous Year" at bounding box center [516, 509] width 16 height 16
click at [584, 586] on div "Aug" at bounding box center [595, 580] width 50 height 16
click at [822, 508] on div "Achievements" at bounding box center [761, 544] width 502 height 104
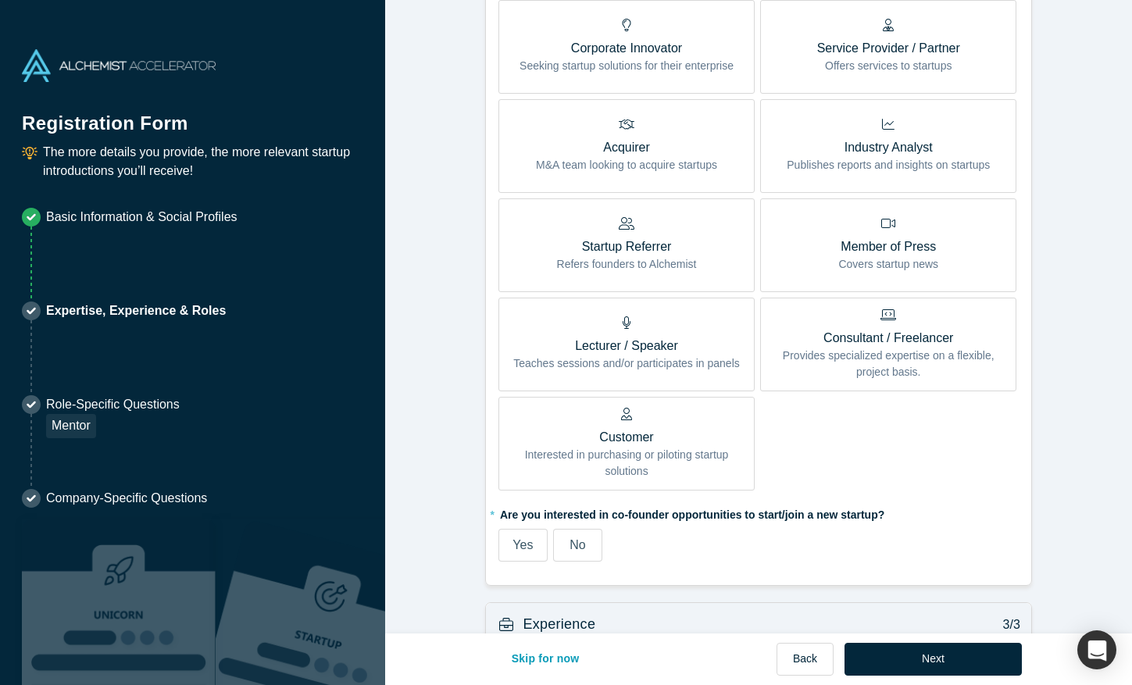
scroll to position [558, 0]
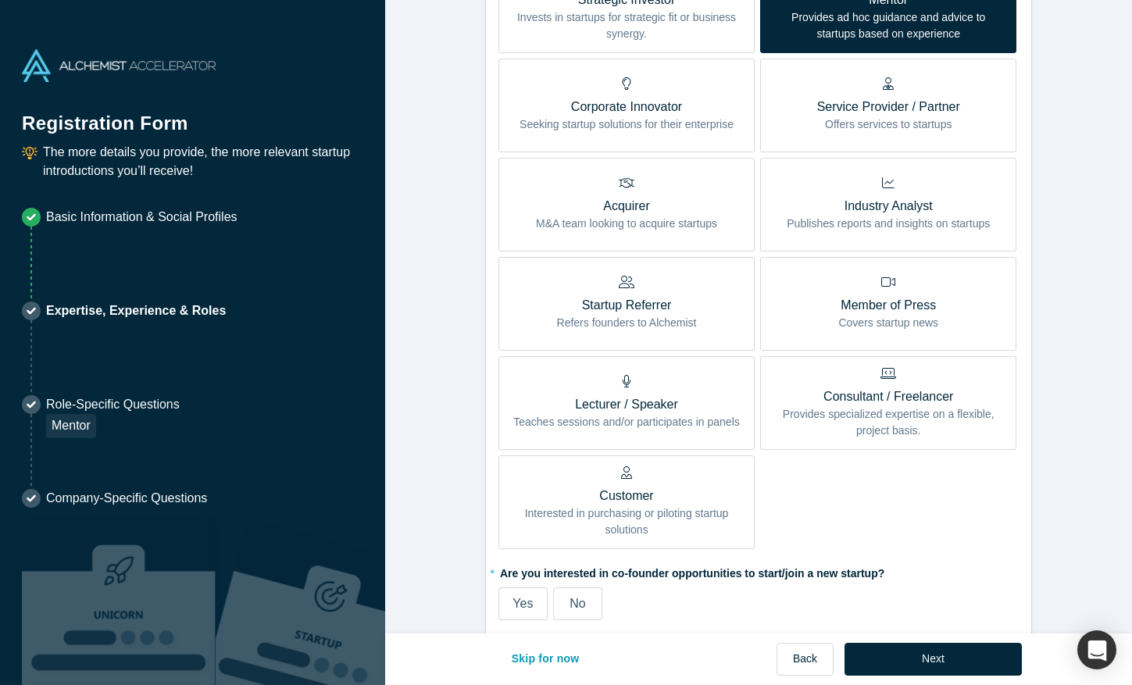
click at [576, 607] on span "No" at bounding box center [577, 603] width 16 height 13
click at [0, 0] on input "No" at bounding box center [0, 0] width 0 height 0
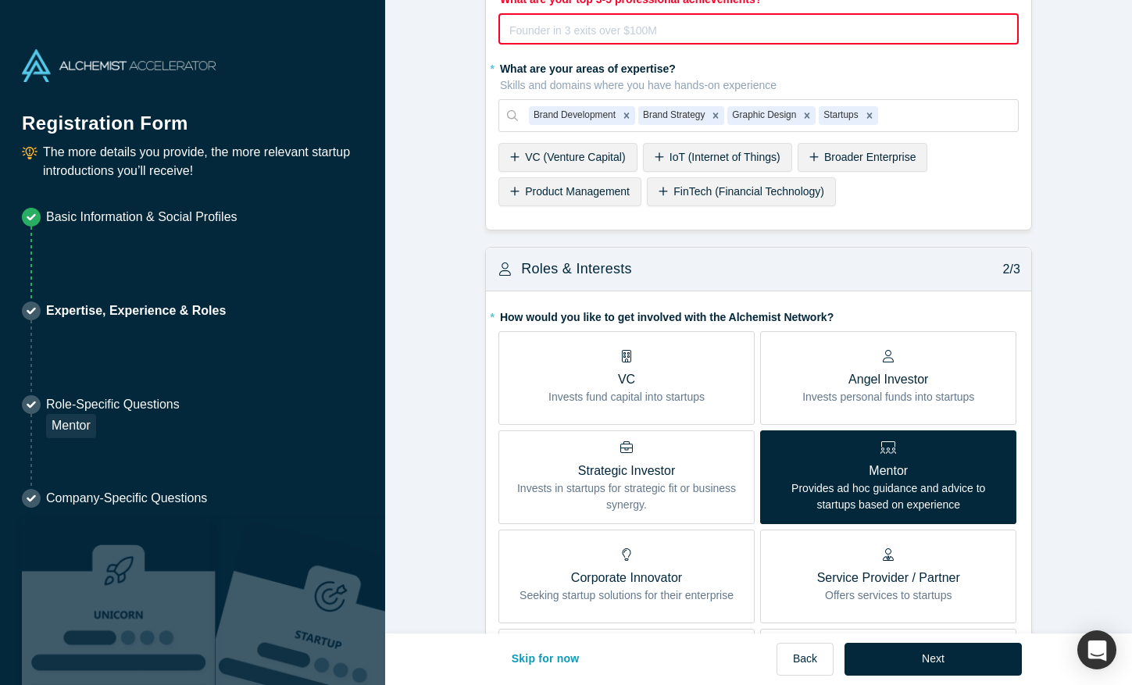
scroll to position [0, 0]
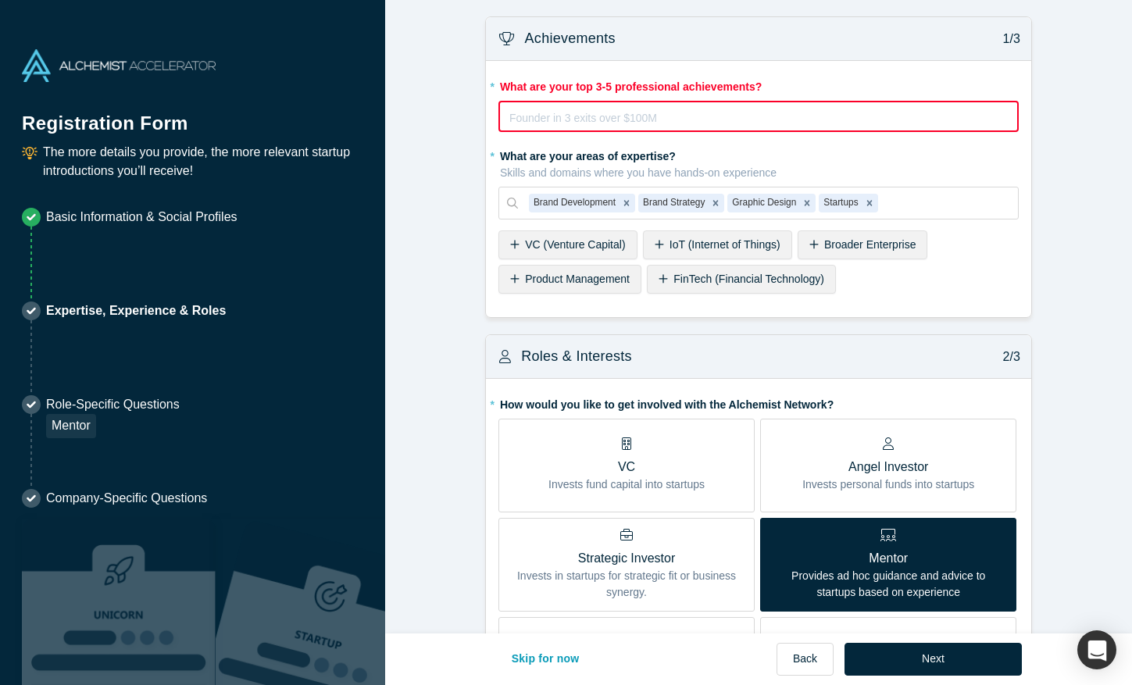
click at [755, 111] on div "rdw-editor" at bounding box center [758, 118] width 497 height 19
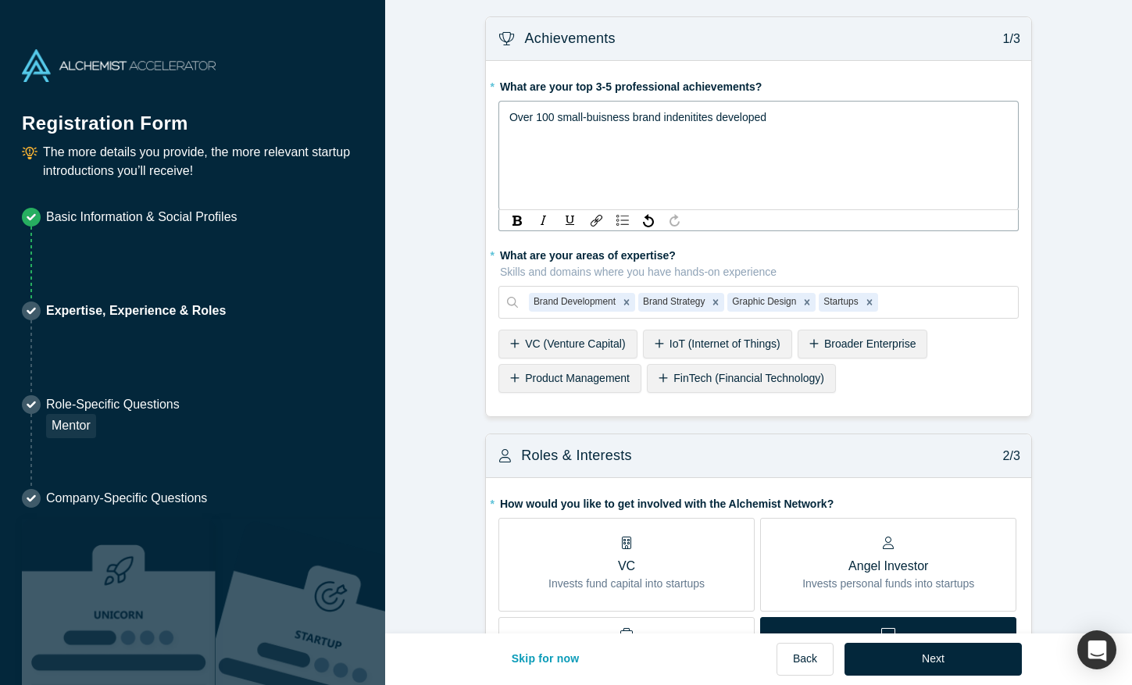
click at [685, 111] on span "Over 100 small-buisness brand indenitites developed" at bounding box center [637, 117] width 257 height 12
click at [685, 116] on span "Over 100 small-buisness brand indenitites developed" at bounding box center [637, 117] width 257 height 12
click at [605, 115] on span "Over 100 small-buisness brand identities developed" at bounding box center [634, 117] width 251 height 12
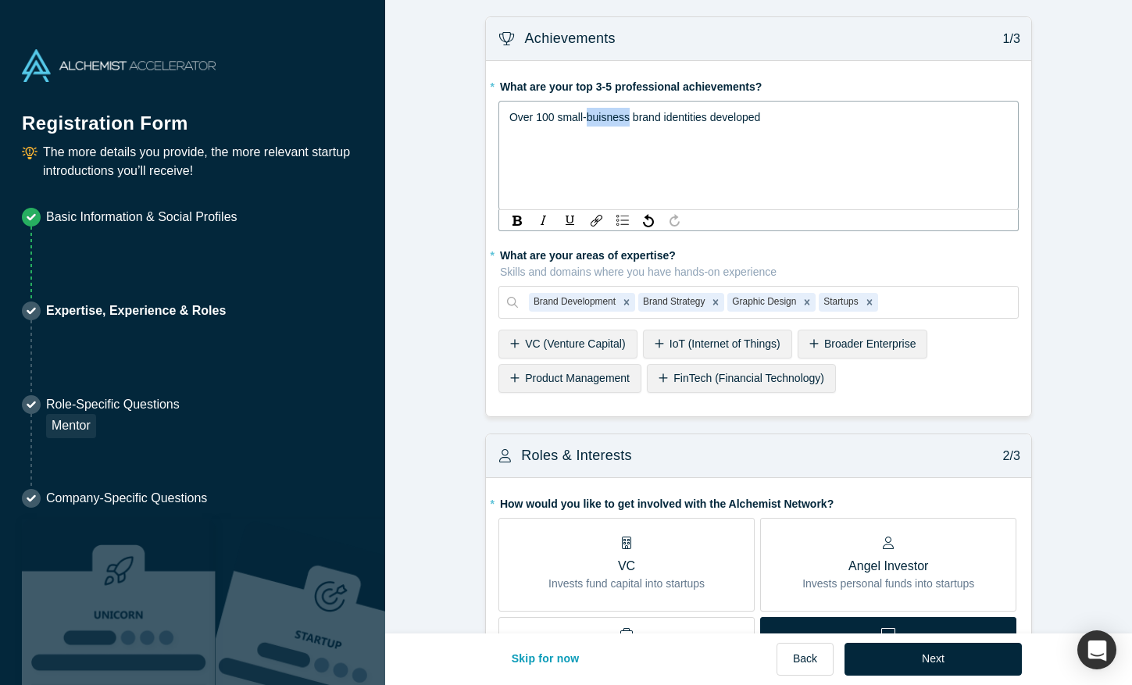
click at [570, 116] on span "Over 100 small-buisness brand identities developed" at bounding box center [634, 117] width 251 height 12
click at [586, 116] on span "Over 100 small-buisness brand identities developed" at bounding box center [634, 117] width 251 height 12
click at [583, 102] on div "Over 100 small buisness brand identities developed" at bounding box center [758, 155] width 520 height 109
click at [608, 116] on span "Over 100 small buisness brand identities developed" at bounding box center [634, 117] width 251 height 12
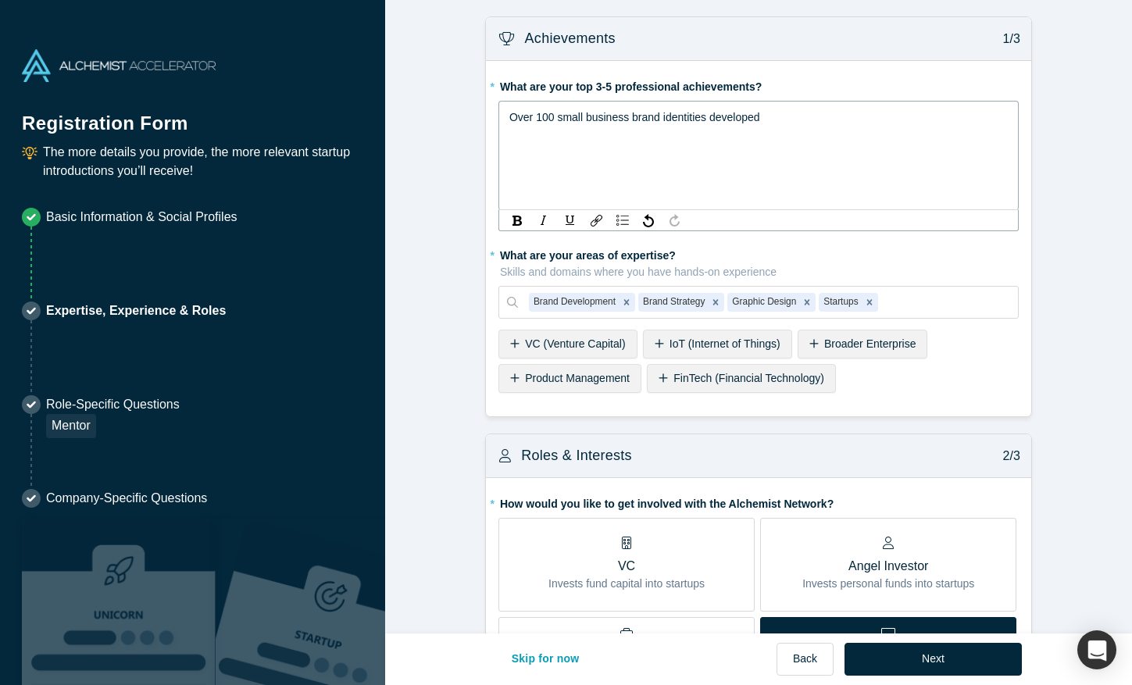
click at [586, 115] on span "Over 100 small business brand identities developed" at bounding box center [634, 117] width 251 height 12
click at [832, 108] on div "Over 100 small-business brand identities developed" at bounding box center [758, 117] width 499 height 19
click at [725, 117] on span "Over 100 small-business brand identities developed" at bounding box center [634, 117] width 251 height 12
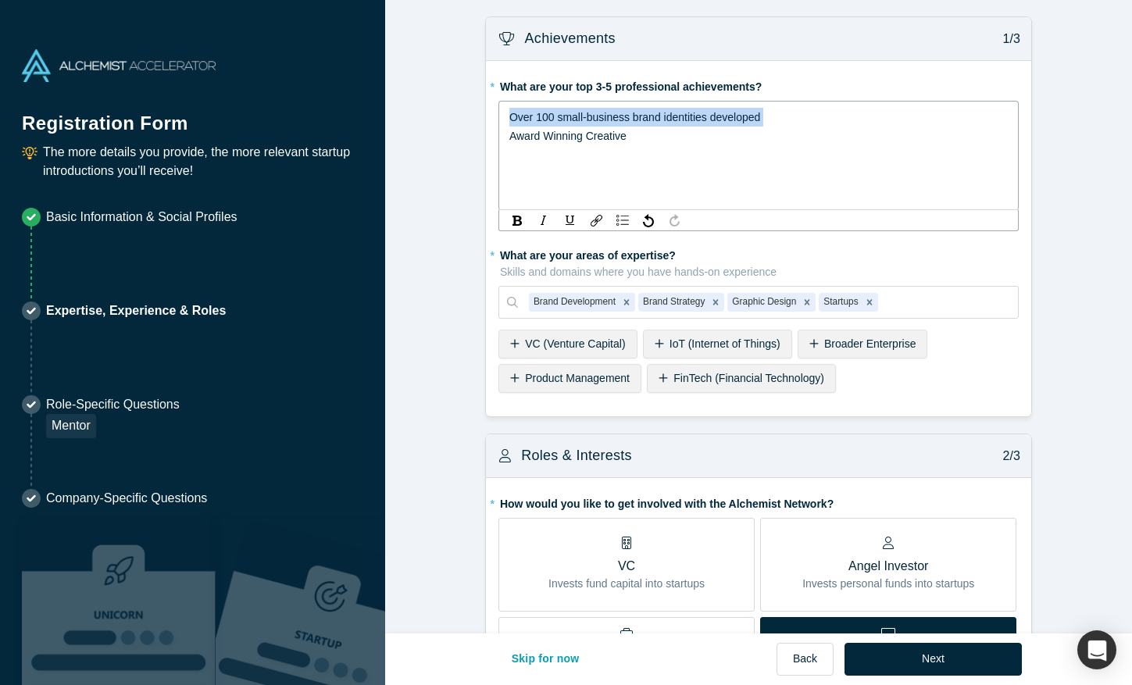
copy span "Over 100 small-business brand identities developed"
click at [630, 119] on div "Award Winning Creative" at bounding box center [758, 117] width 499 height 19
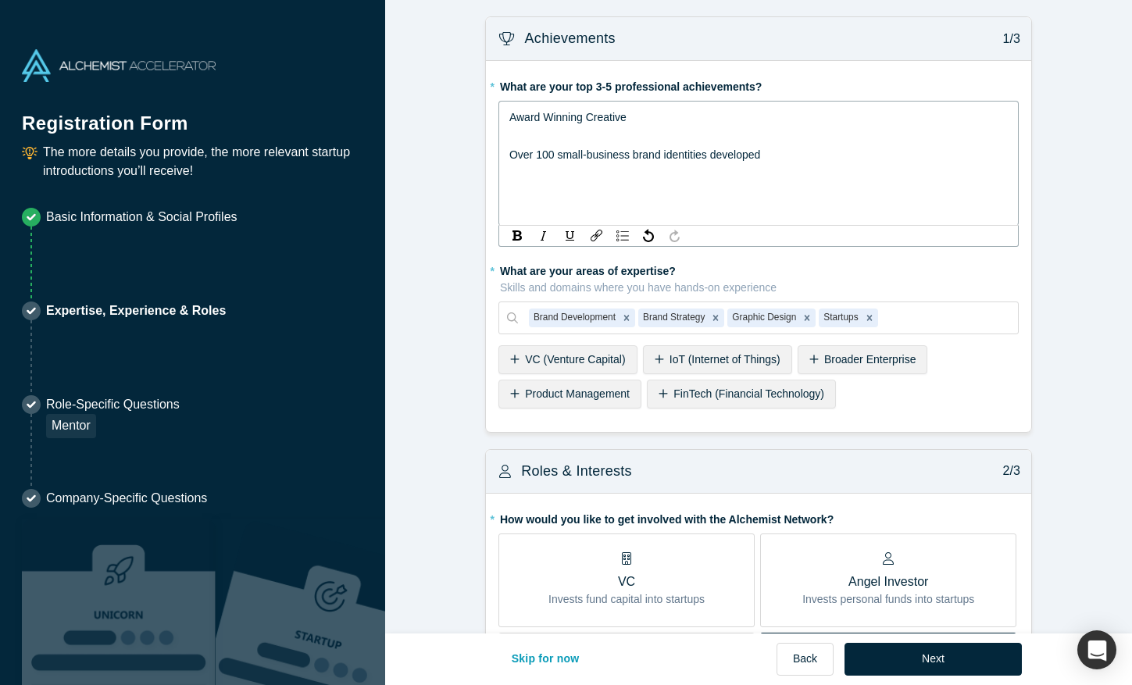
click at [639, 116] on div "Award Winning Creative" at bounding box center [758, 117] width 499 height 19
click at [636, 131] on div "rdw-editor" at bounding box center [758, 136] width 499 height 19
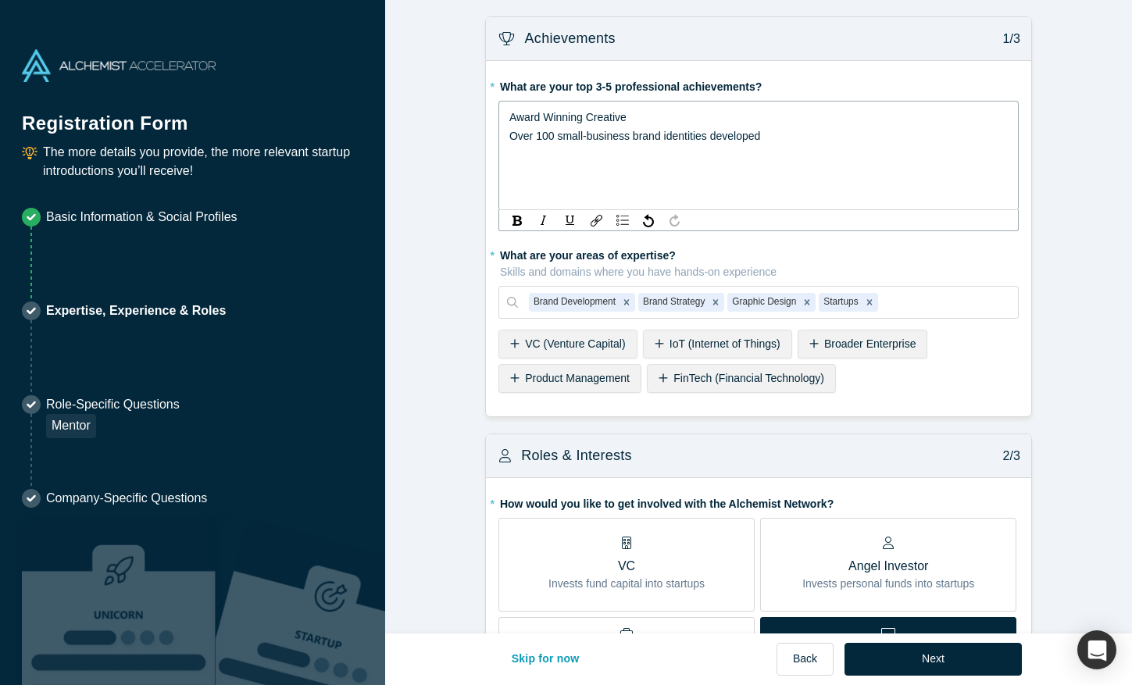
click at [770, 138] on div "Over 100 small-business brand identities developed" at bounding box center [758, 136] width 499 height 19
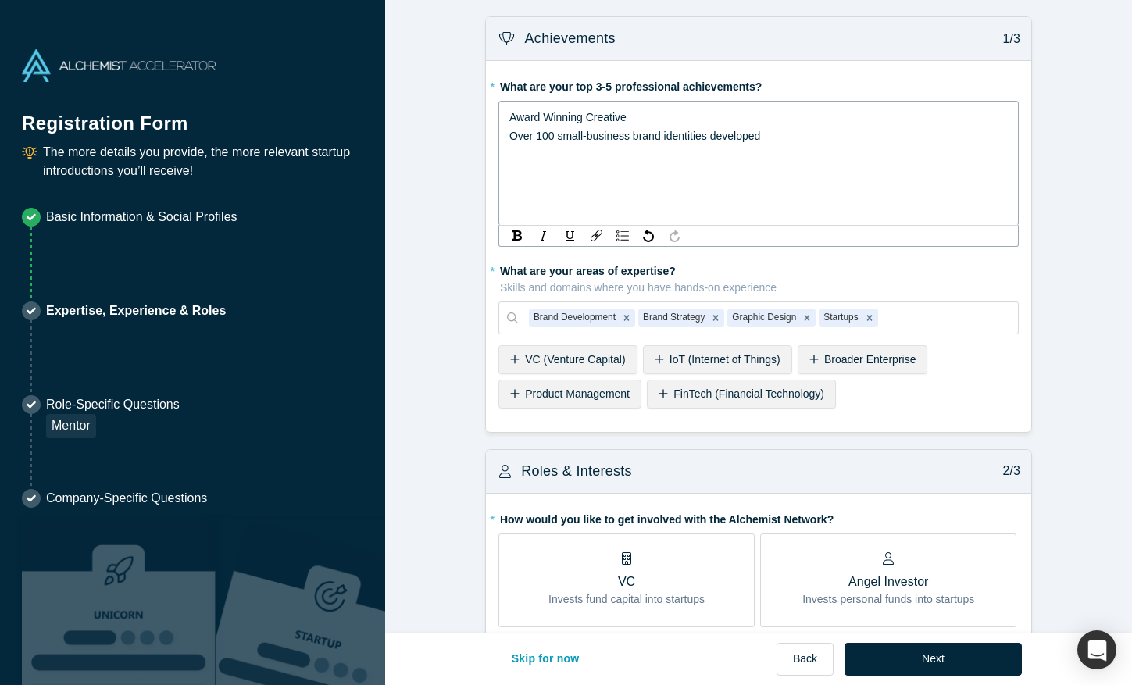
click at [530, 151] on div "rdw-editor" at bounding box center [758, 154] width 499 height 19
click at [523, 156] on div "rdw-editor" at bounding box center [758, 154] width 499 height 19
click at [528, 159] on div "rdw-editor" at bounding box center [758, 154] width 499 height 19
click at [608, 159] on span "Internationally regonized works" at bounding box center [584, 154] width 151 height 12
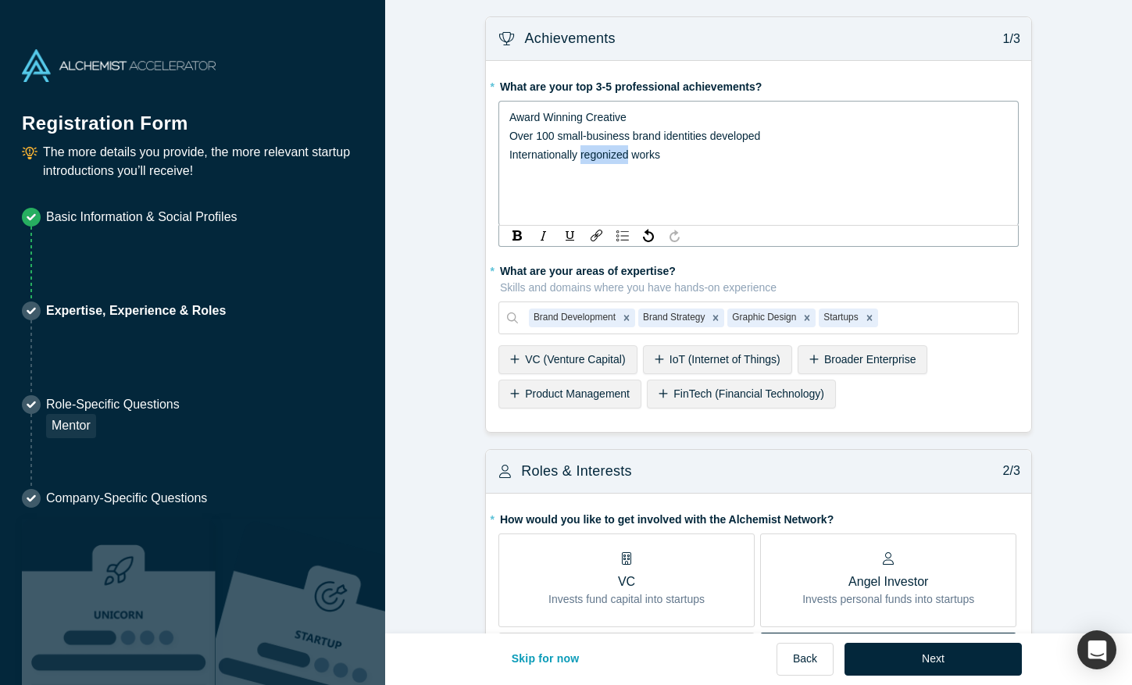
click at [600, 152] on span "Internationally regonized works" at bounding box center [584, 154] width 151 height 12
click at [700, 151] on div "Internationally recognized works" at bounding box center [758, 154] width 499 height 19
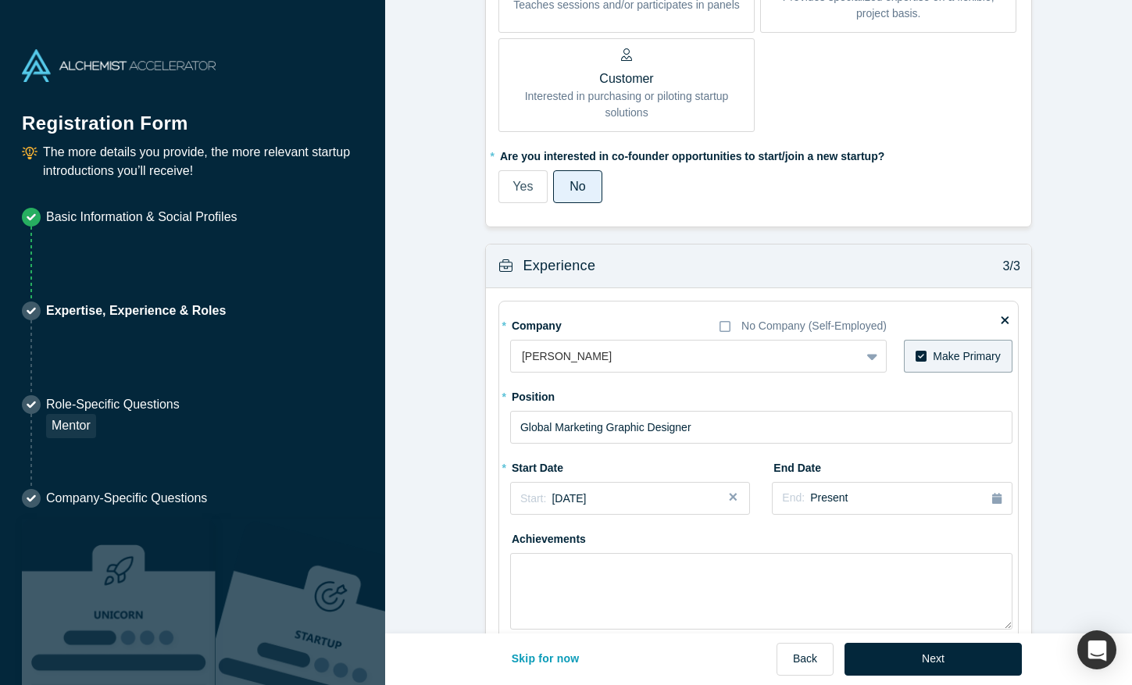
click at [935, 643] on div "Next" at bounding box center [932, 659] width 177 height 33
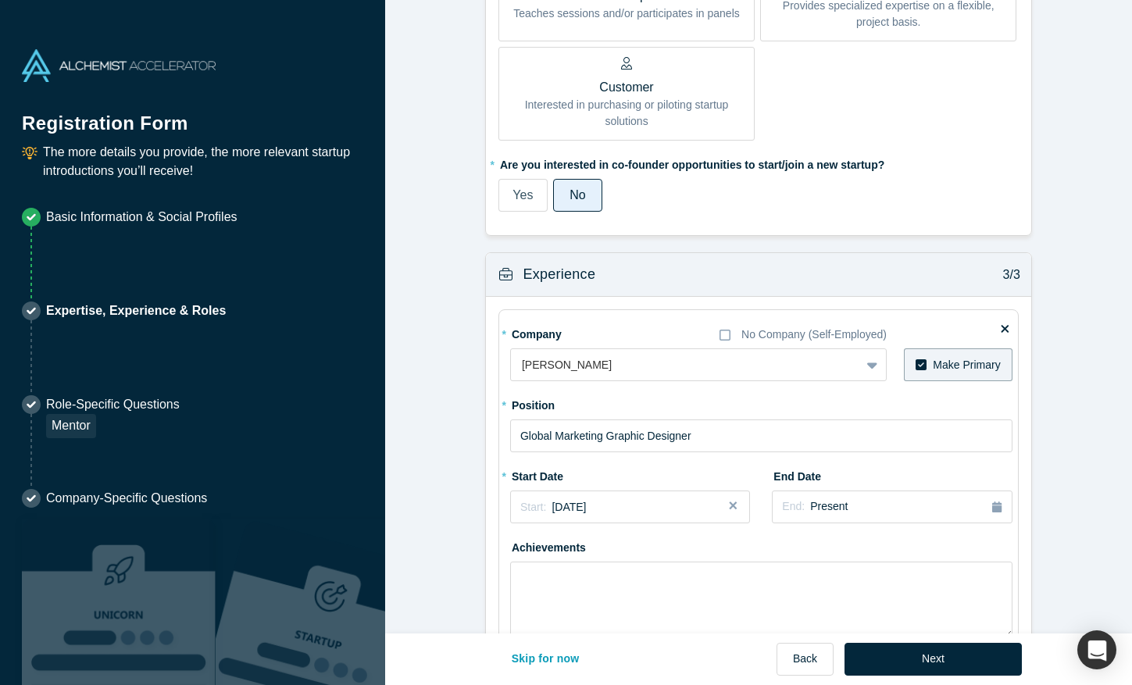
scroll to position [1060, 0]
click at [931, 652] on button "Next" at bounding box center [932, 659] width 177 height 33
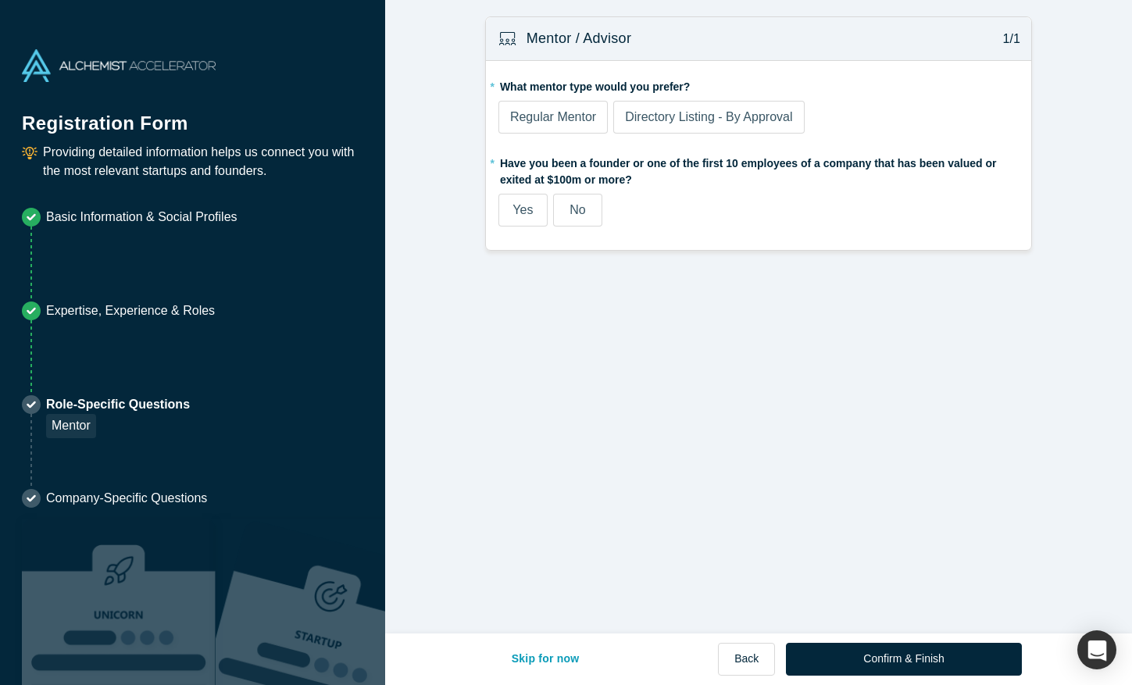
click at [586, 117] on span "Regular Mentor" at bounding box center [553, 116] width 86 height 13
click at [0, 0] on input "Regular Mentor" at bounding box center [0, 0] width 0 height 0
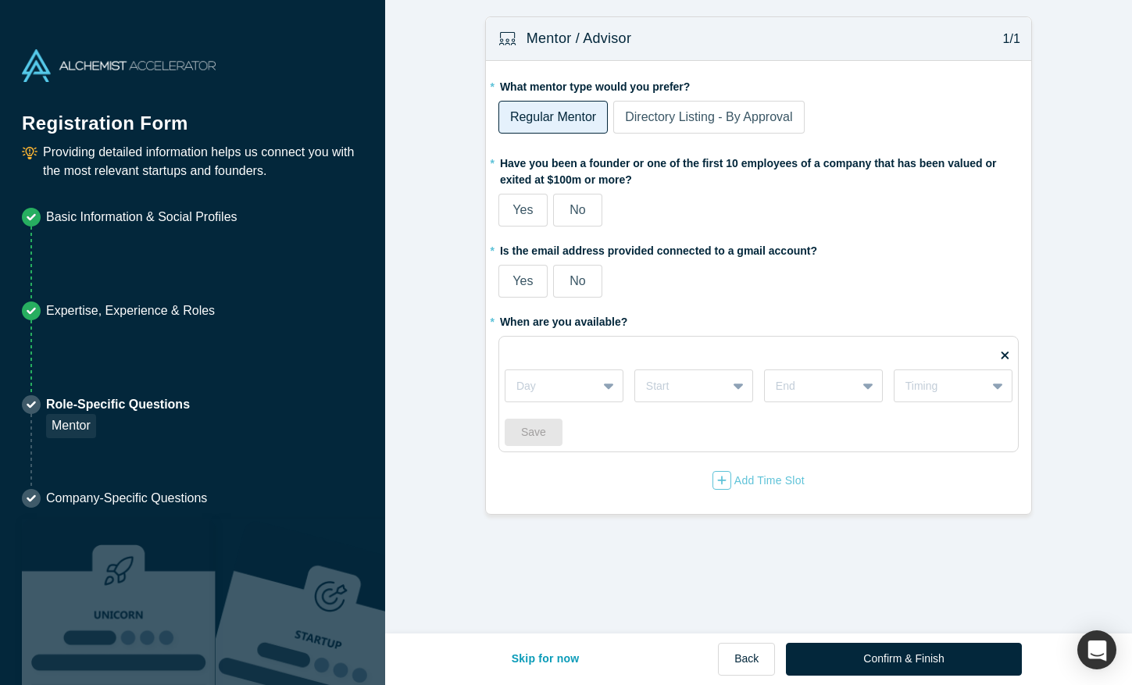
click at [558, 190] on div "* Have you been a founder or one of the first 10 employees of a company that ha…" at bounding box center [758, 188] width 520 height 77
click at [562, 199] on label "No" at bounding box center [577, 210] width 49 height 33
click at [0, 0] on input "No" at bounding box center [0, 0] width 0 height 0
click at [537, 289] on label "Yes" at bounding box center [522, 281] width 49 height 33
click at [0, 0] on input "Yes" at bounding box center [0, 0] width 0 height 0
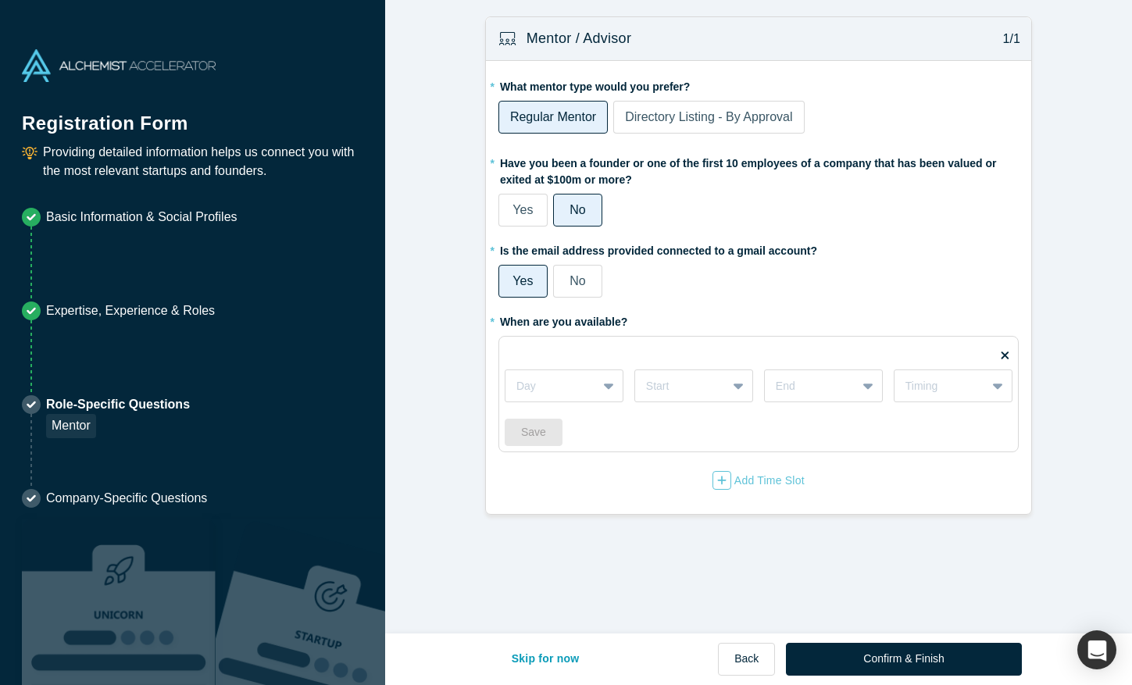
click at [553, 365] on div "Day Start End Timing" at bounding box center [758, 377] width 508 height 49
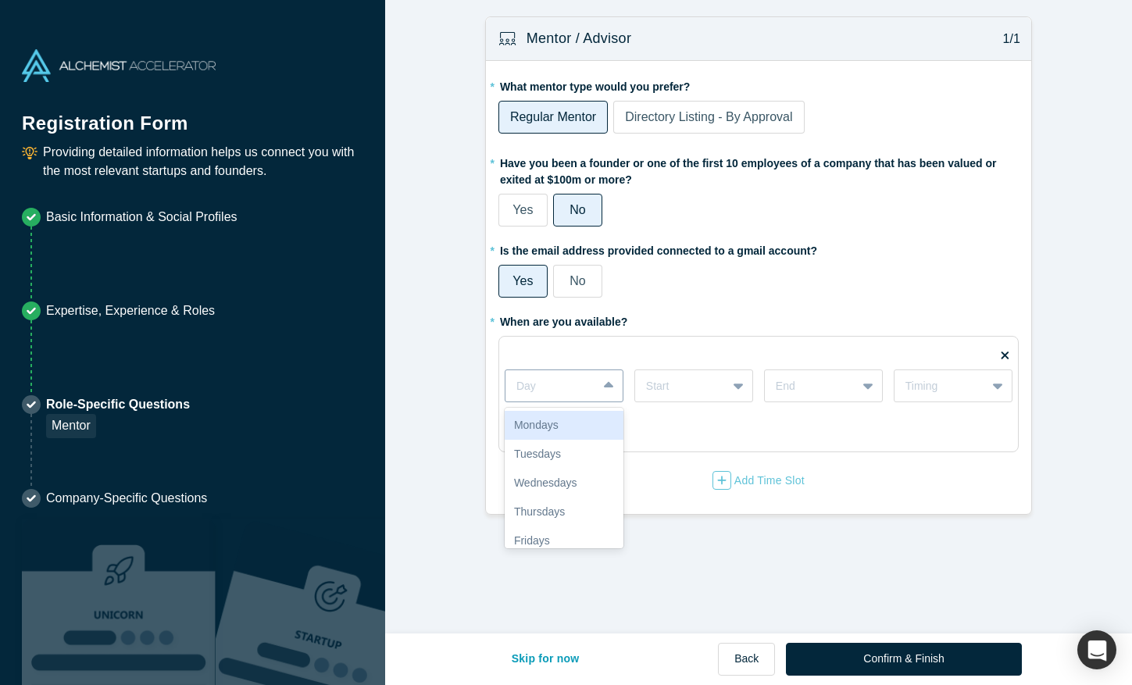
click at [616, 386] on div at bounding box center [609, 386] width 25 height 28
click at [583, 479] on div "Wednesdays" at bounding box center [563, 483] width 119 height 29
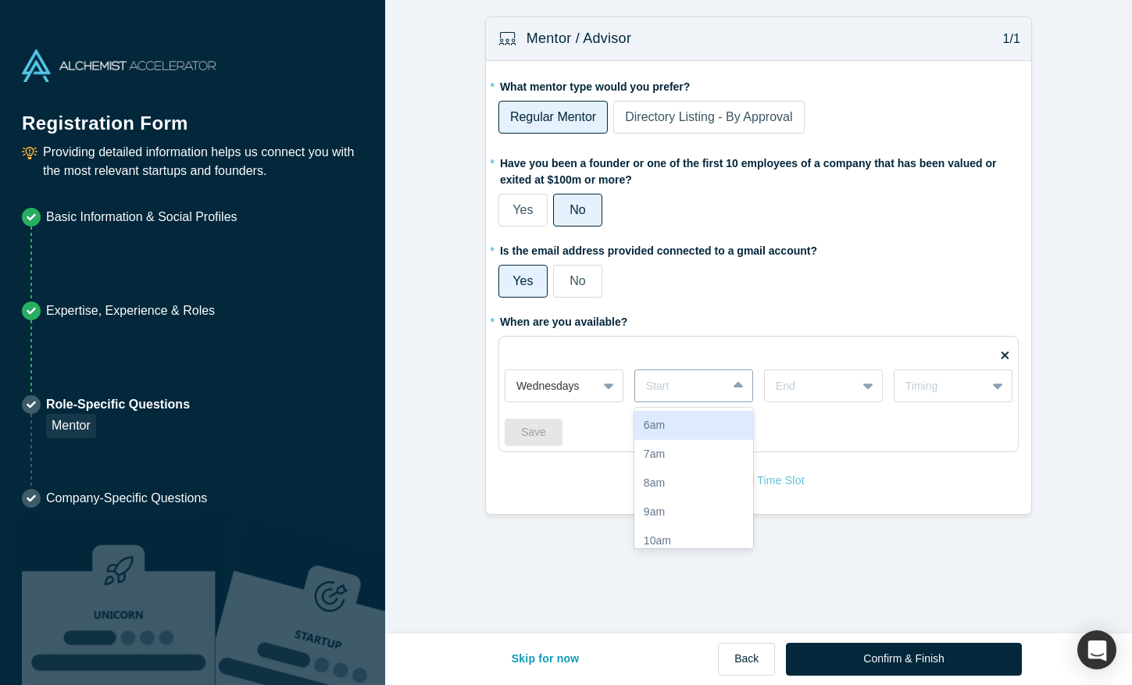
click at [705, 383] on div at bounding box center [681, 386] width 70 height 20
click at [683, 455] on div "3pm" at bounding box center [693, 451] width 119 height 29
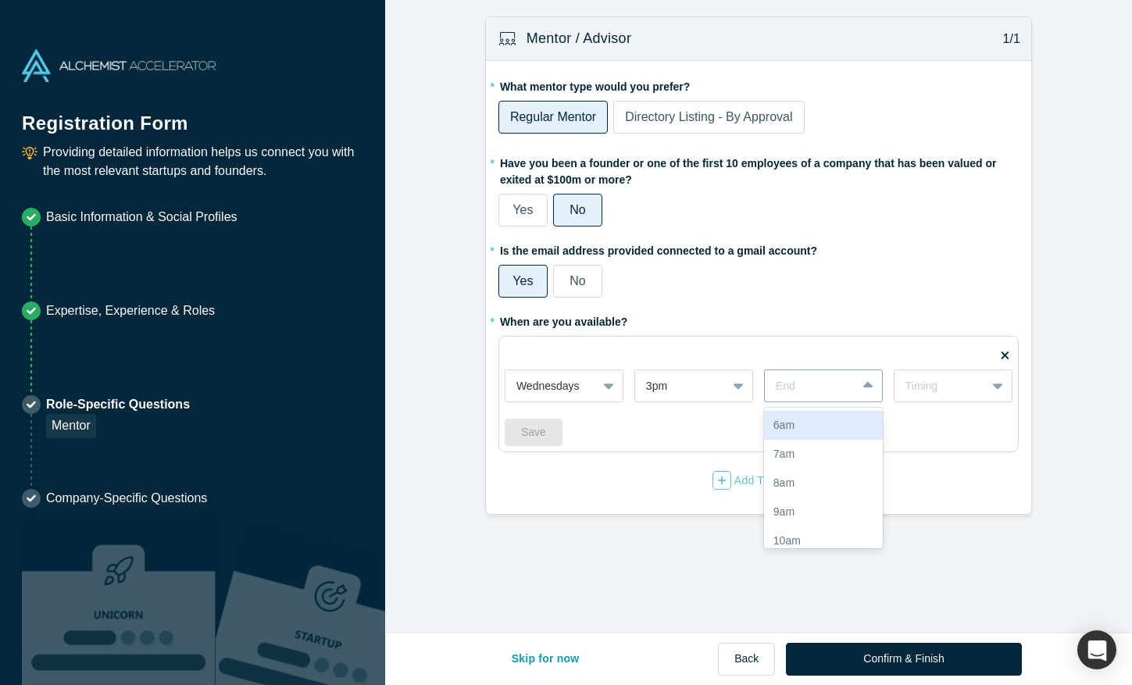
click at [814, 394] on div at bounding box center [810, 386] width 70 height 20
click at [804, 501] on div "6pm" at bounding box center [823, 509] width 119 height 29
click at [965, 380] on div "Timing" at bounding box center [940, 386] width 70 height 16
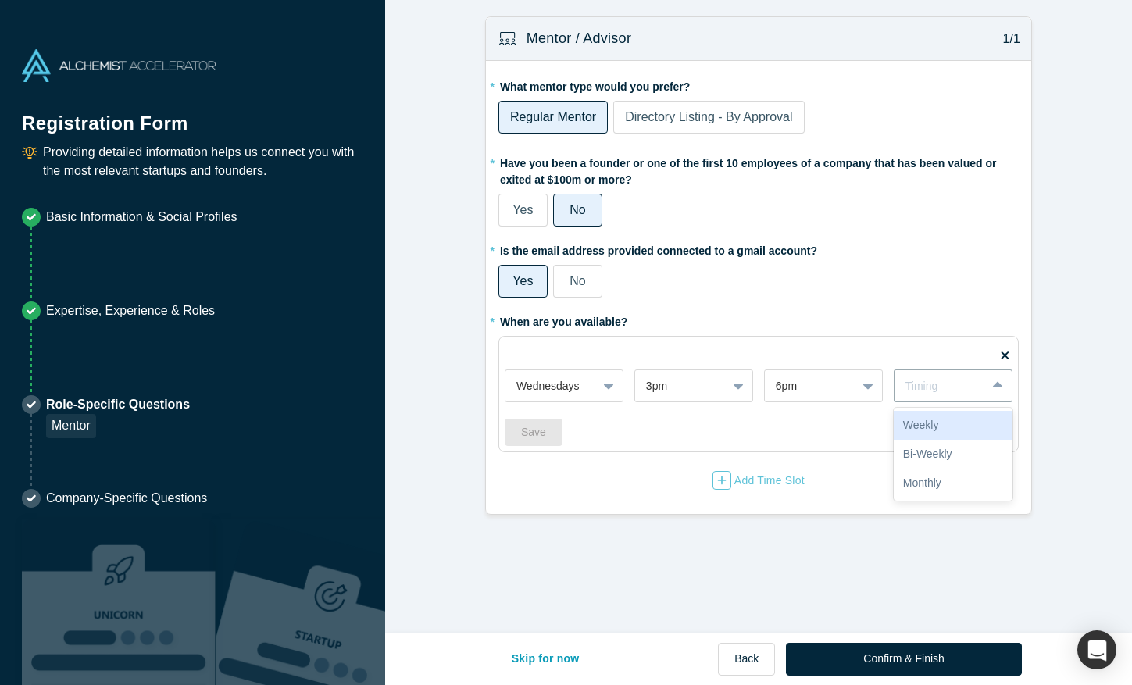
click at [943, 428] on div "Weekly" at bounding box center [952, 425] width 119 height 29
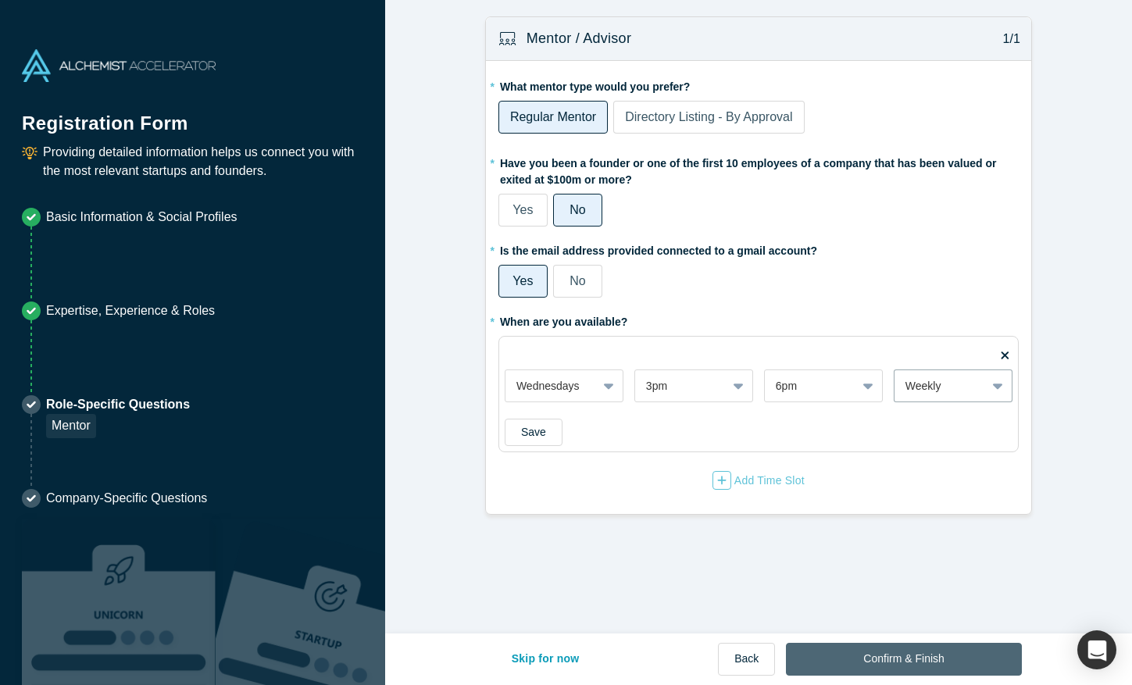
click at [889, 667] on button "Confirm & Finish" at bounding box center [903, 659] width 235 height 33
